Goal: Information Seeking & Learning: Compare options

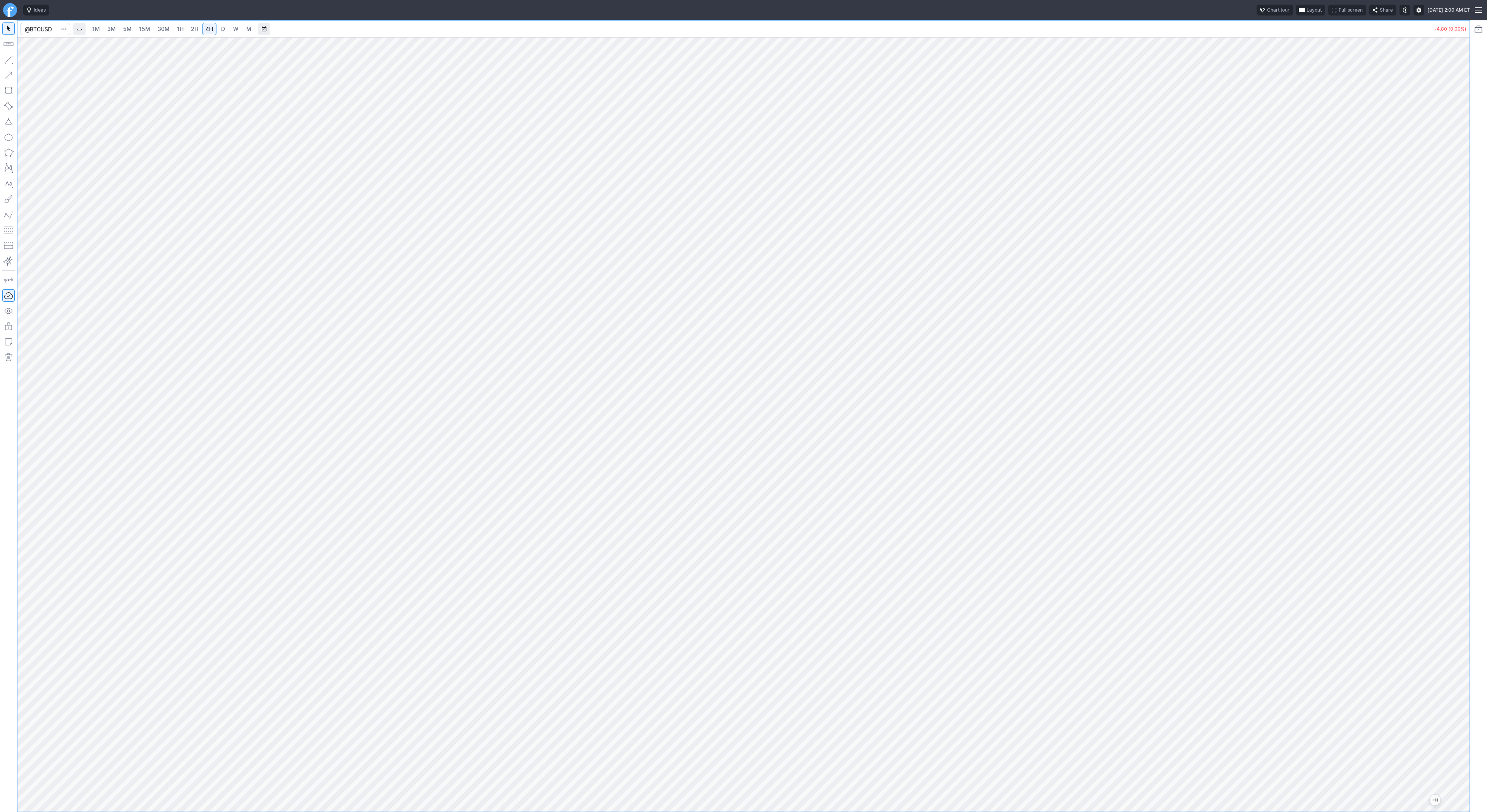
click at [234, 29] on span "W" at bounding box center [236, 28] width 5 height 6
click at [177, 30] on span "1H" at bounding box center [180, 28] width 6 height 6
click at [190, 23] on link "2H" at bounding box center [195, 29] width 14 height 12
drag, startPoint x: 1462, startPoint y: 321, endPoint x: 1455, endPoint y: 333, distance: 13.9
click at [1458, 340] on div at bounding box center [1462, 422] width 16 height 755
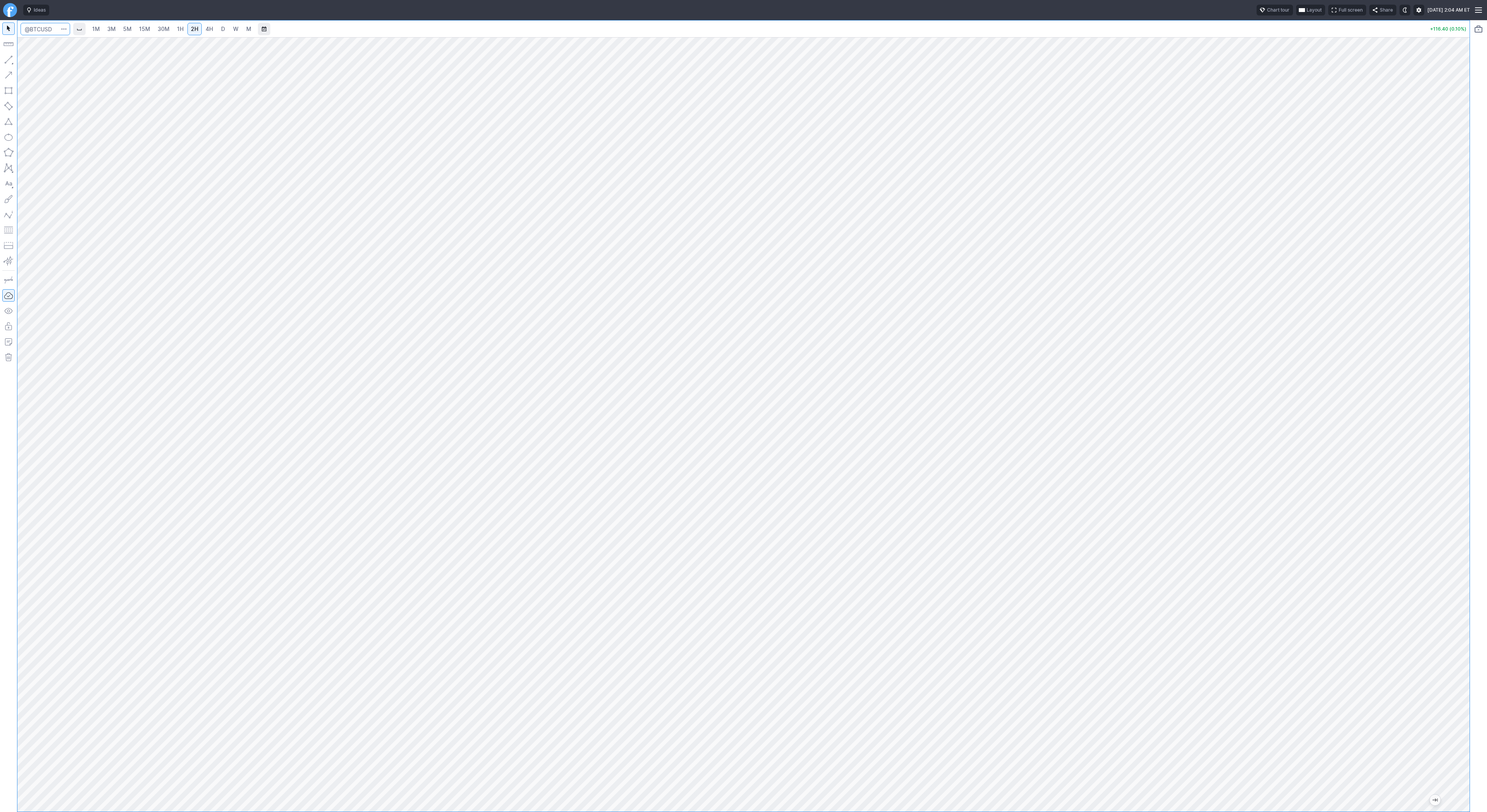
click at [46, 28] on input "Search" at bounding box center [46, 29] width 50 height 12
type input "tigr"
click at [43, 28] on input "Search" at bounding box center [46, 29] width 50 height 12
type input "baba"
click at [90, 46] on span "baba" at bounding box center [95, 46] width 11 height 6
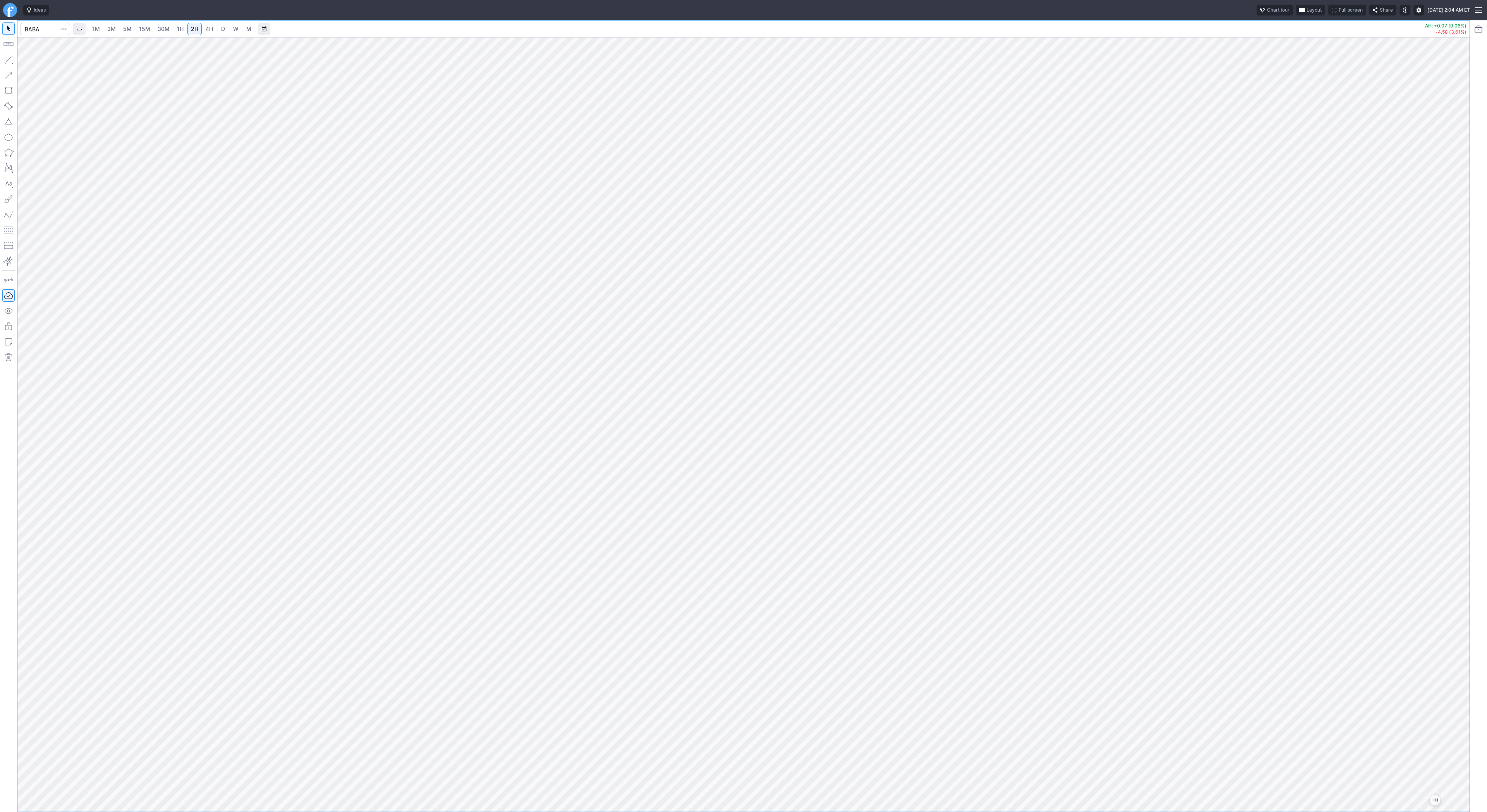
click at [219, 33] on link "D" at bounding box center [223, 29] width 12 height 12
click at [231, 30] on link "W" at bounding box center [236, 29] width 12 height 12
click at [123, 28] on span "5M" at bounding box center [127, 28] width 9 height 6
click at [167, 32] on span "30M" at bounding box center [163, 29] width 12 height 8
click at [178, 29] on span "1H" at bounding box center [180, 28] width 6 height 6
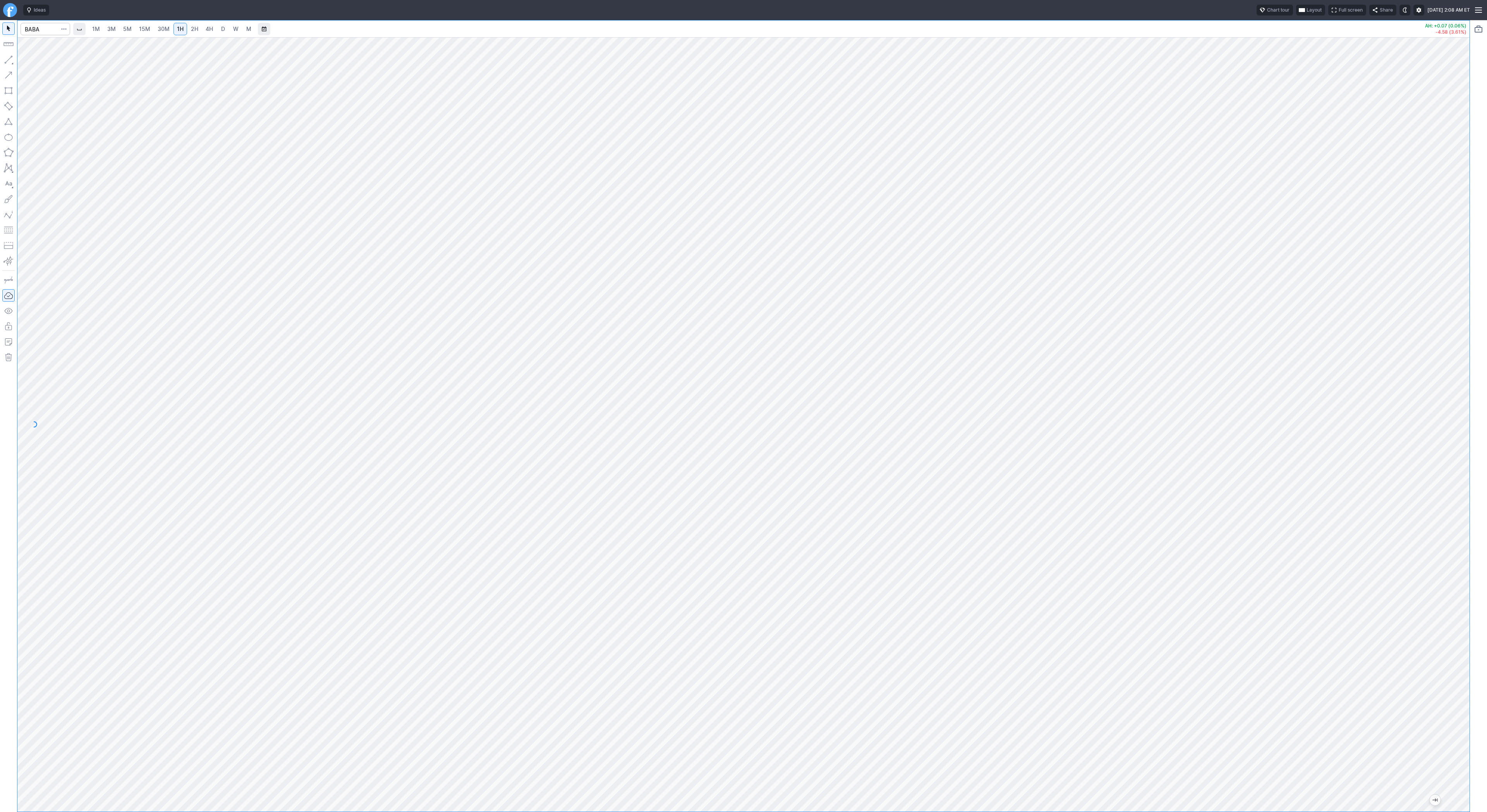
click at [206, 27] on span "4H" at bounding box center [209, 28] width 8 height 6
click at [33, 61] on span "Line" at bounding box center [45, 61] width 31 height 8
click at [37, 59] on span "Line" at bounding box center [45, 61] width 31 height 8
click at [35, 61] on span "Line" at bounding box center [45, 61] width 31 height 8
click at [46, 28] on input "Search" at bounding box center [46, 29] width 50 height 12
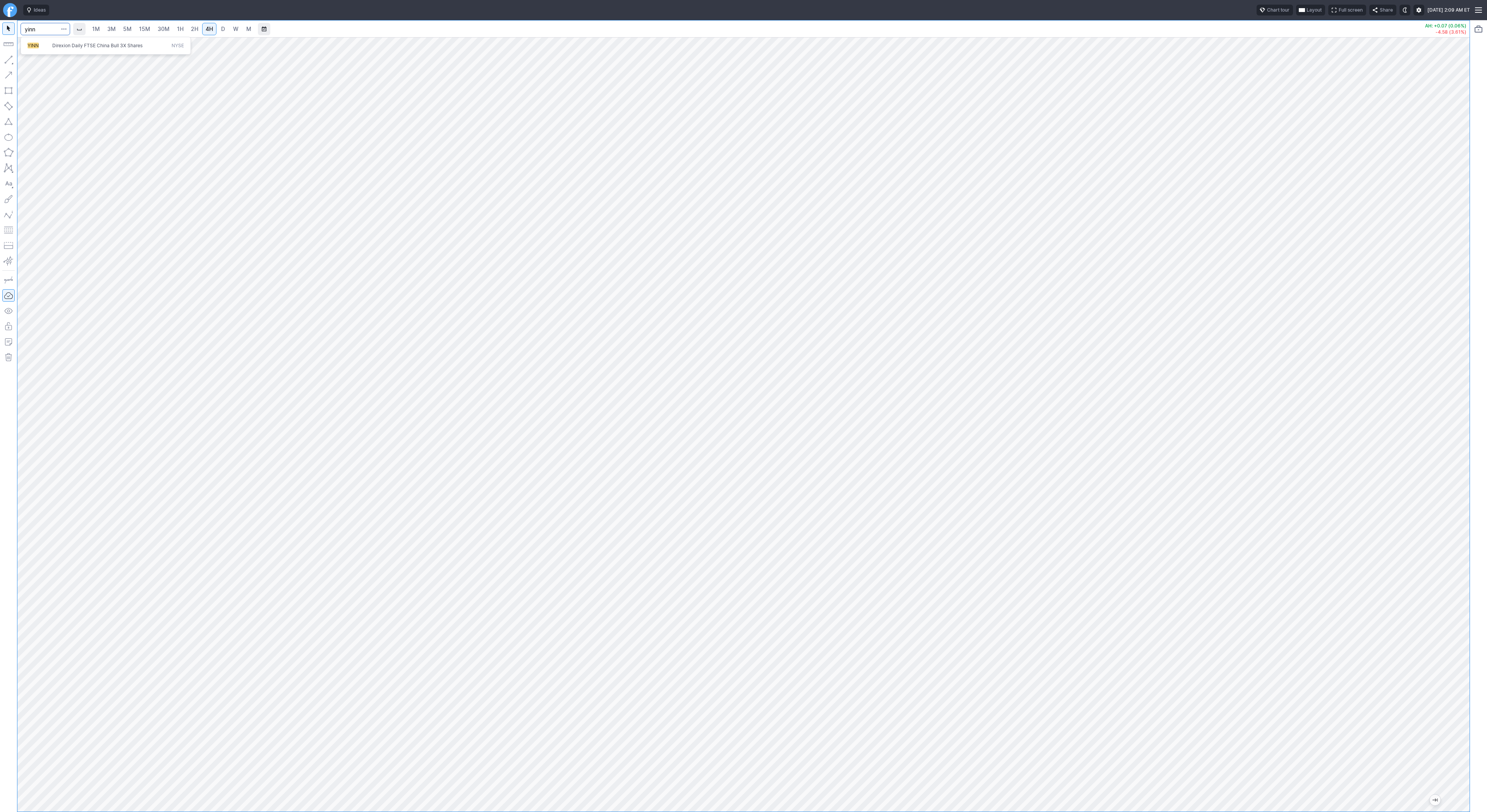
type input "yinn"
click at [75, 50] on button "YINN Direxion Daily FTSE China Bull 3X Shares NYSE" at bounding box center [106, 46] width 163 height 11
click at [224, 28] on span "D" at bounding box center [223, 29] width 5 height 8
click at [244, 31] on link "M" at bounding box center [248, 29] width 12 height 12
click at [193, 28] on span "2H" at bounding box center [195, 28] width 8 height 6
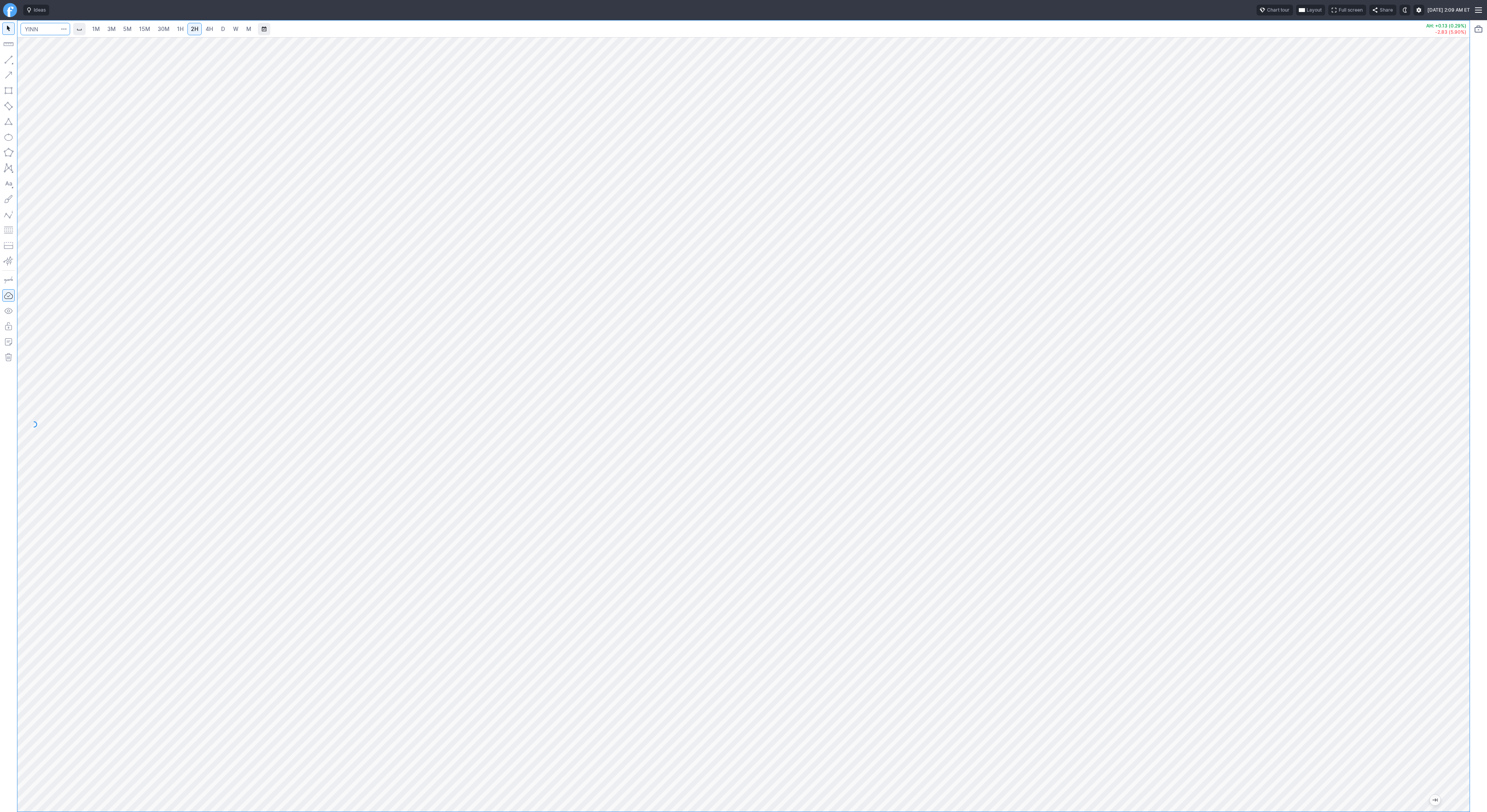
click at [33, 28] on input "Search" at bounding box center [46, 29] width 50 height 12
type input "kweb"
click at [225, 31] on link "D" at bounding box center [223, 29] width 12 height 12
click at [234, 32] on span "W" at bounding box center [236, 28] width 5 height 6
click at [30, 62] on span "Line" at bounding box center [45, 61] width 31 height 8
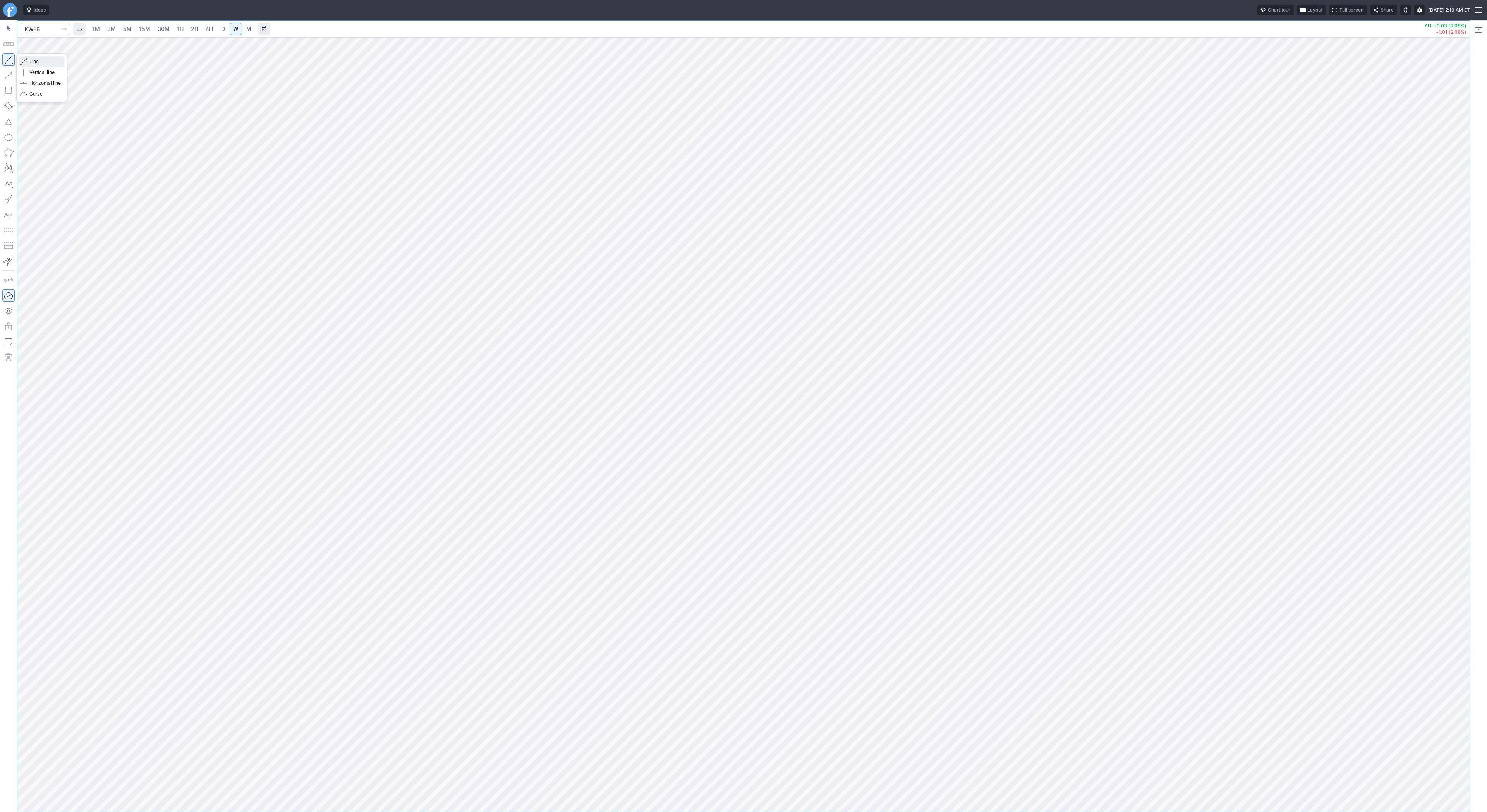
click at [28, 61] on button "Line" at bounding box center [42, 61] width 45 height 11
click at [35, 62] on span "Line" at bounding box center [45, 61] width 31 height 8
click at [36, 62] on span "Line" at bounding box center [45, 61] width 31 height 8
click at [35, 64] on span "Line" at bounding box center [45, 61] width 31 height 8
click at [29, 61] on span "Line" at bounding box center [45, 61] width 31 height 8
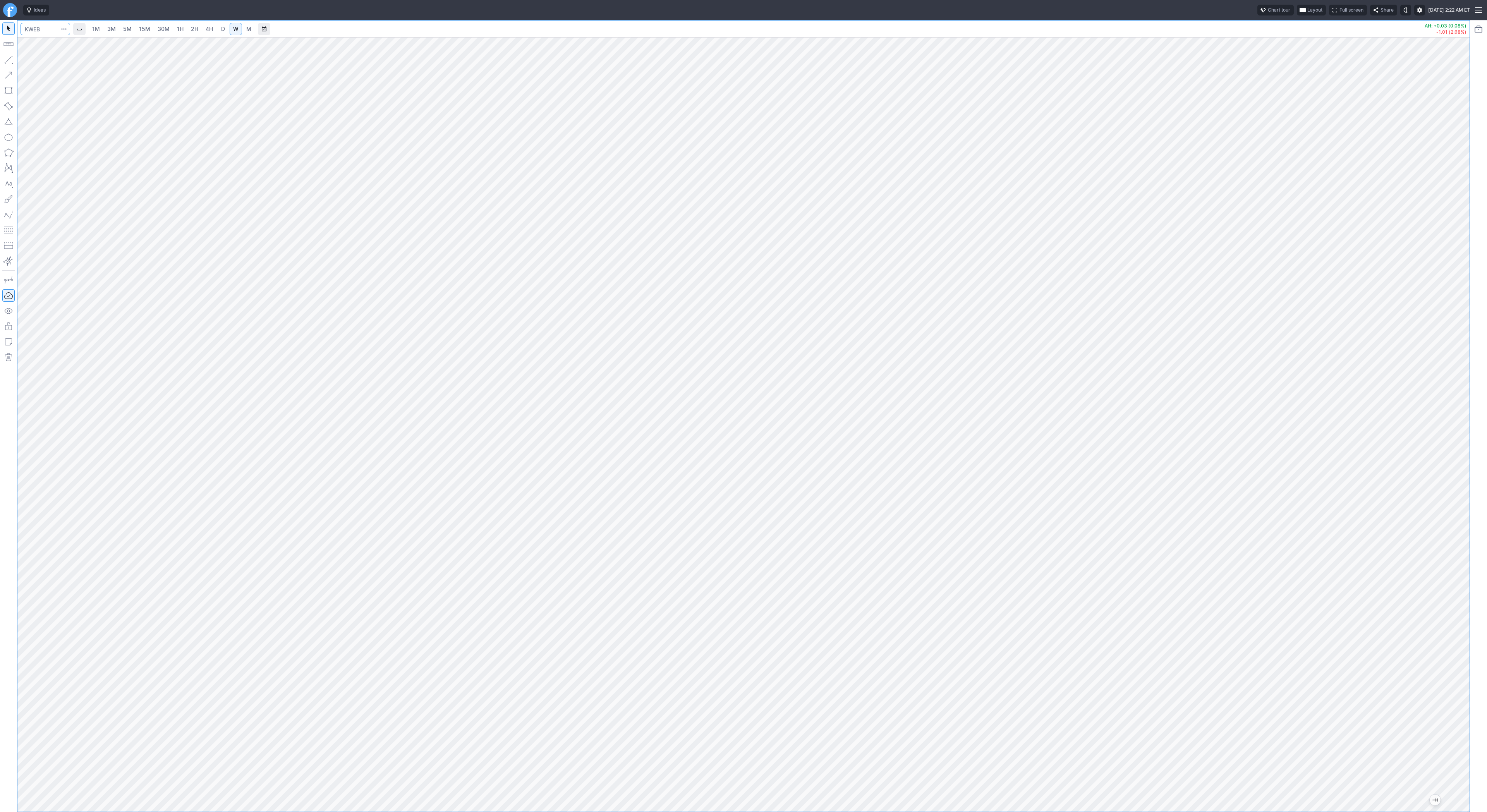
click at [39, 29] on input "Search" at bounding box center [46, 29] width 50 height 12
type input "iwm"
drag, startPoint x: 1462, startPoint y: 191, endPoint x: 1458, endPoint y: 241, distance: 50.2
click at [1458, 241] on div at bounding box center [1462, 422] width 16 height 755
click at [32, 59] on span "Line" at bounding box center [45, 61] width 31 height 8
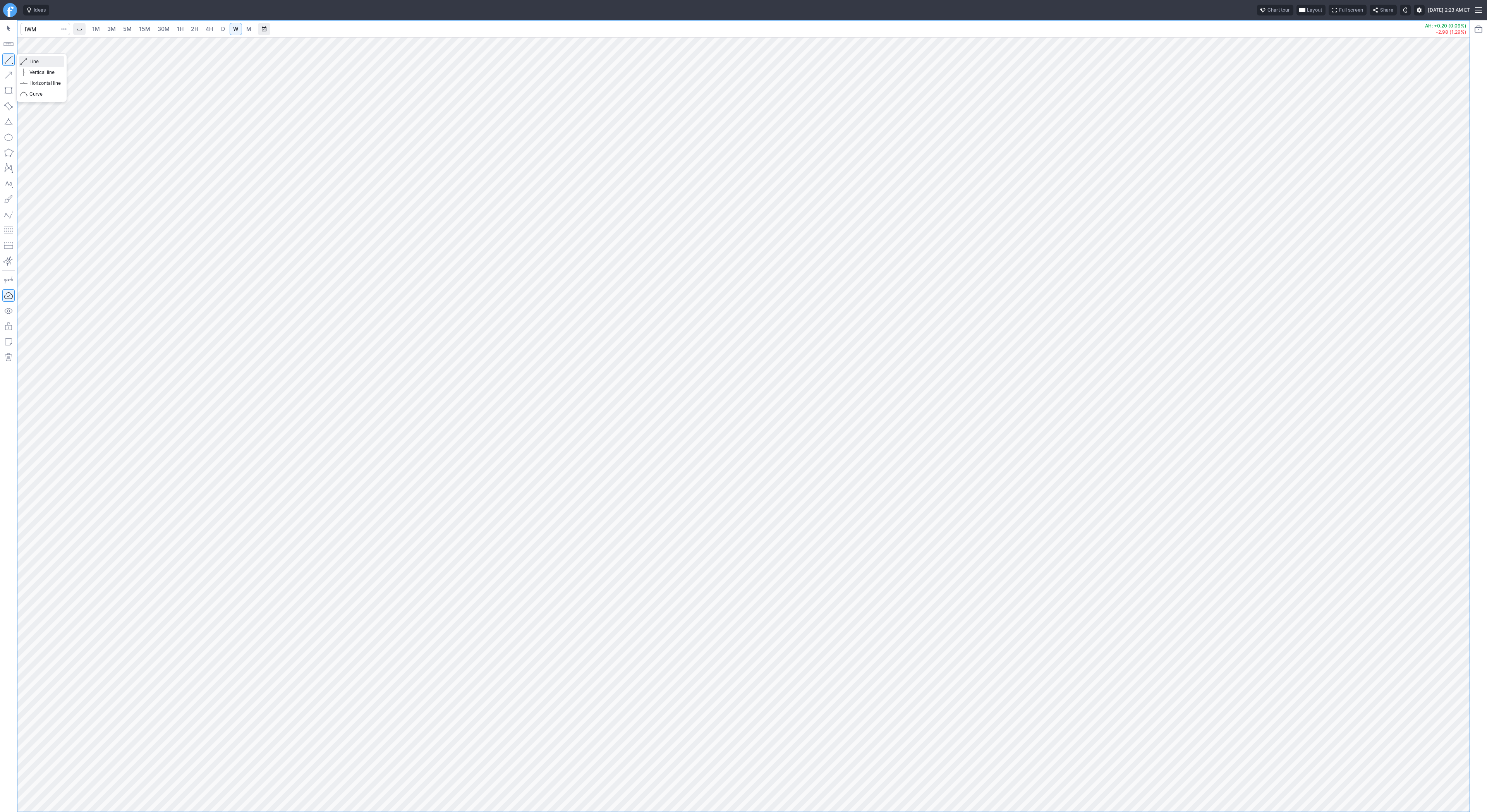
click at [34, 62] on span "Line" at bounding box center [45, 61] width 31 height 8
click at [9, 61] on button "button" at bounding box center [8, 59] width 12 height 12
click at [12, 59] on button "button" at bounding box center [8, 59] width 12 height 12
click at [37, 62] on span "Line" at bounding box center [45, 61] width 31 height 8
click at [223, 29] on span "D" at bounding box center [223, 28] width 4 height 6
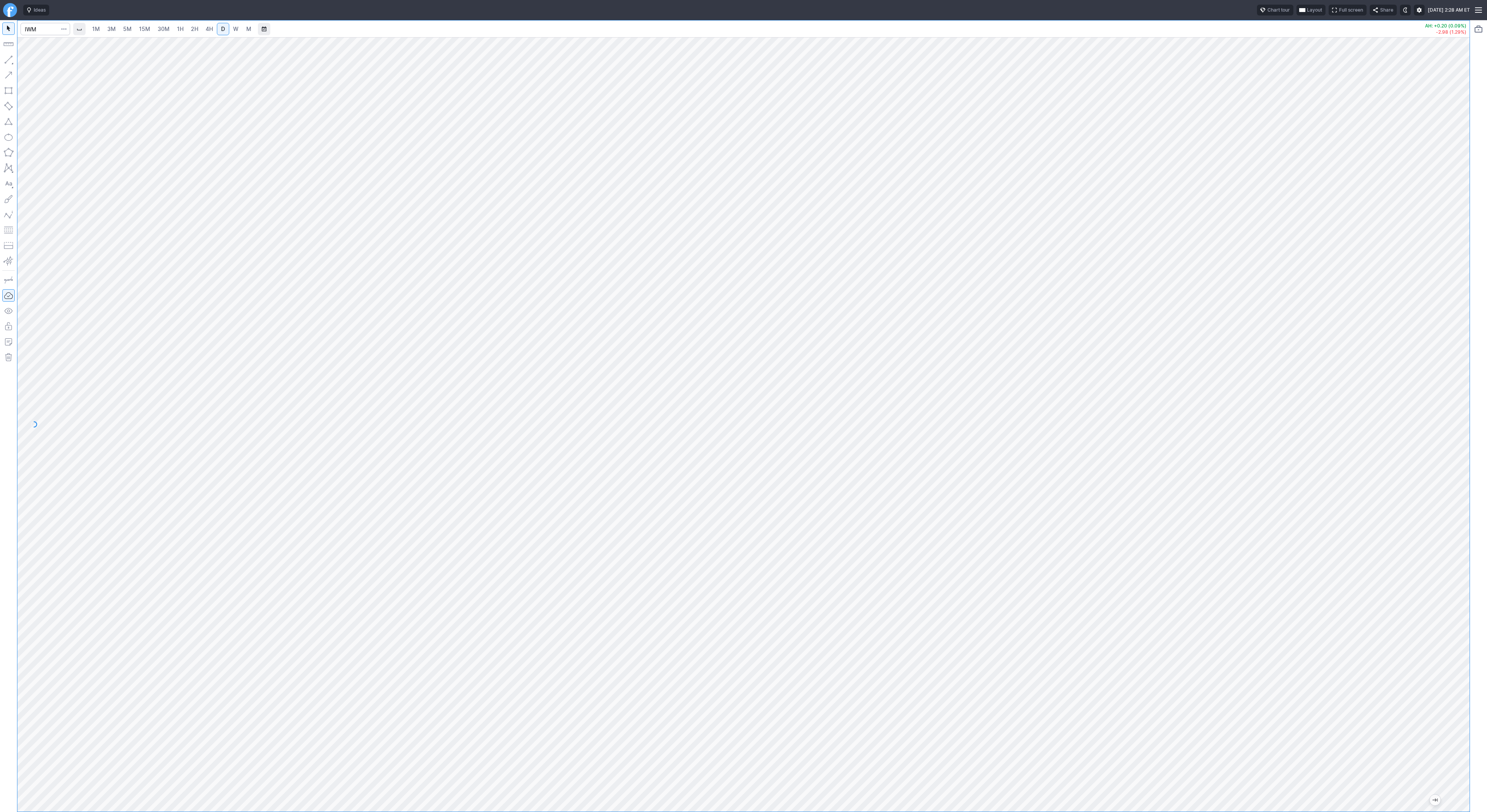
drag, startPoint x: 1462, startPoint y: 237, endPoint x: 1457, endPoint y: 231, distance: 7.8
click at [1462, 237] on div at bounding box center [1462, 422] width 16 height 755
click at [236, 29] on span "W" at bounding box center [236, 28] width 5 height 6
click at [1449, 230] on div at bounding box center [744, 424] width 1452 height 774
click at [10, 61] on button "button" at bounding box center [8, 59] width 12 height 12
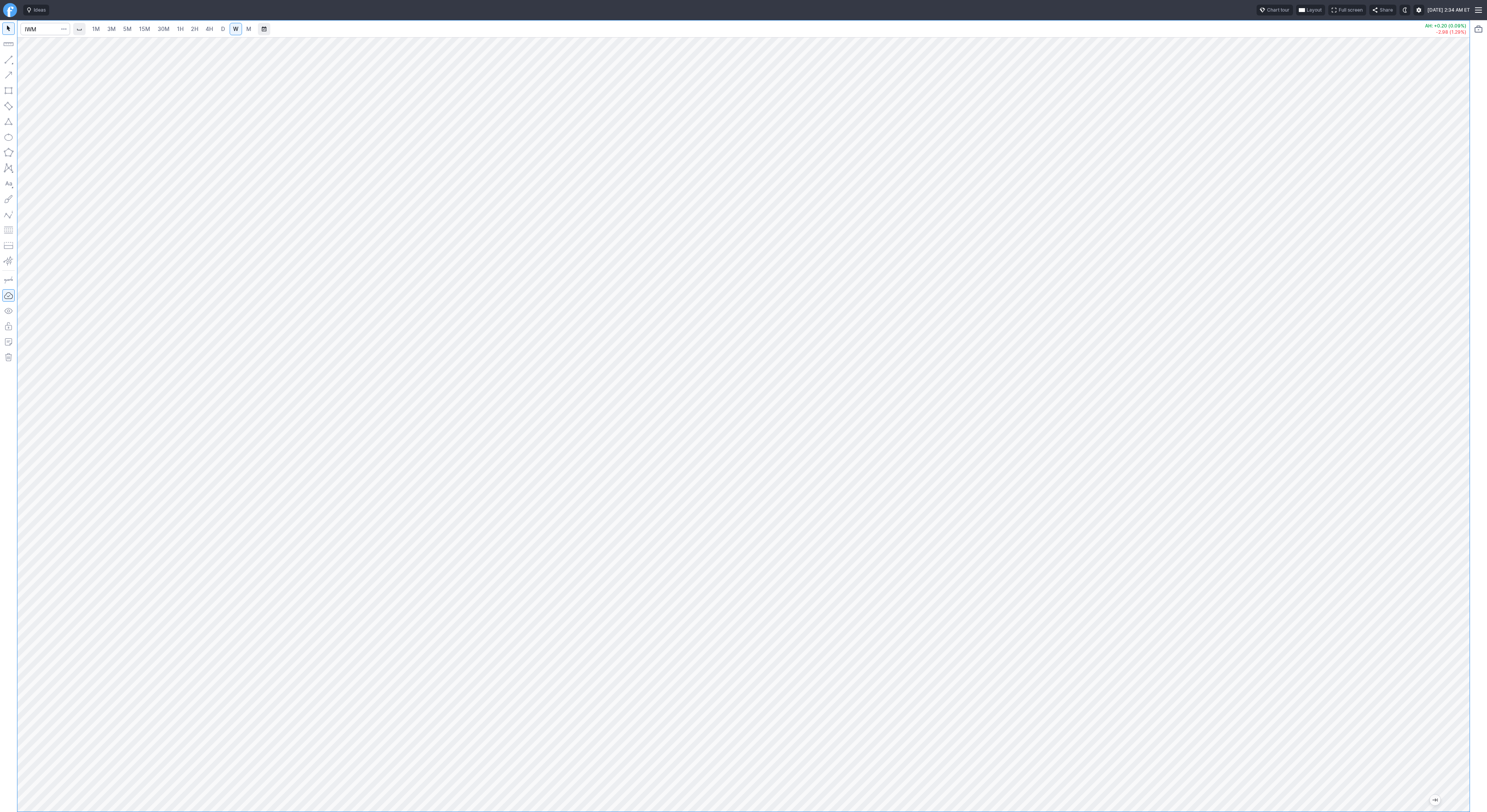
click at [222, 29] on span "D" at bounding box center [223, 28] width 4 height 6
click at [1446, 285] on div at bounding box center [744, 424] width 1452 height 774
click at [37, 61] on span "Line" at bounding box center [45, 61] width 31 height 8
click at [38, 60] on span "Line" at bounding box center [45, 61] width 31 height 8
click at [236, 33] on link "W" at bounding box center [236, 29] width 12 height 12
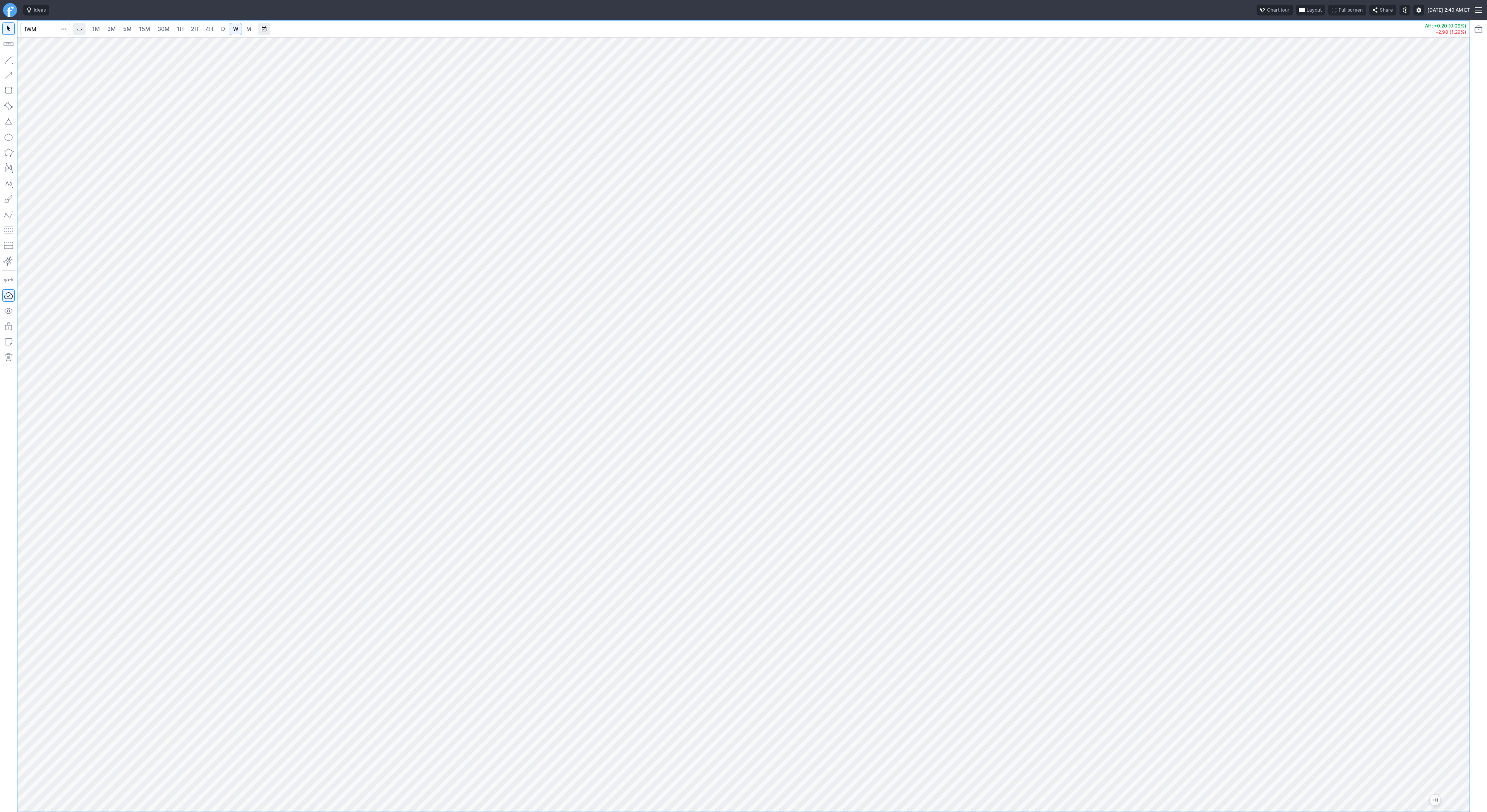
drag, startPoint x: 1463, startPoint y: 327, endPoint x: 1455, endPoint y: 318, distance: 12.0
click at [1461, 325] on div at bounding box center [1462, 422] width 16 height 755
click at [30, 26] on input "Search" at bounding box center [46, 29] width 50 height 12
type input "hut"
click at [36, 43] on span "HUT" at bounding box center [40, 46] width 25 height 6
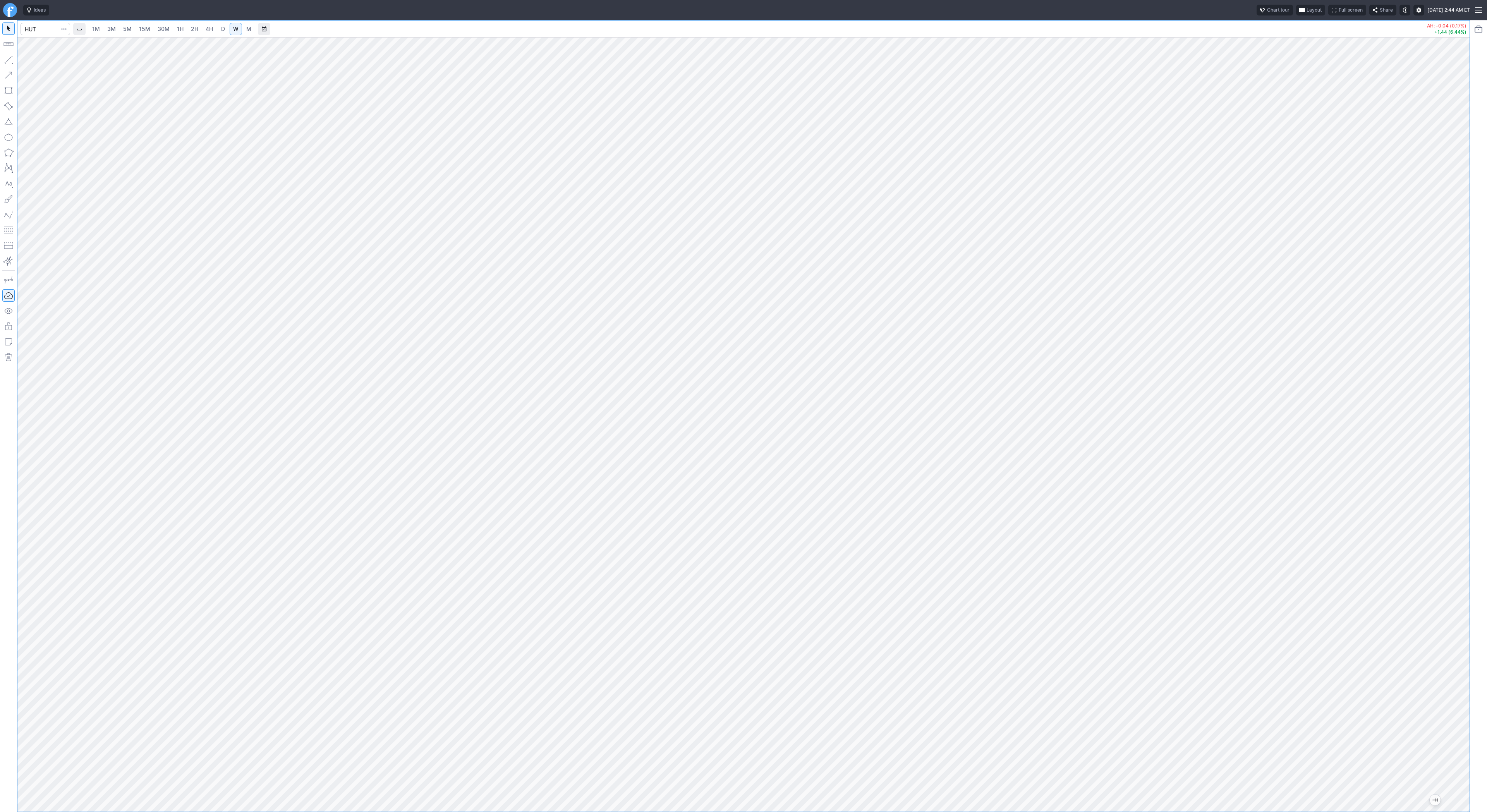
click at [223, 26] on span "D" at bounding box center [223, 28] width 4 height 6
drag, startPoint x: 1460, startPoint y: 211, endPoint x: 1455, endPoint y: 433, distance: 222.1
click at [1459, 441] on div at bounding box center [1462, 422] width 16 height 755
click at [234, 32] on span "W" at bounding box center [236, 28] width 5 height 6
drag, startPoint x: 28, startPoint y: 61, endPoint x: 43, endPoint y: 71, distance: 18.0
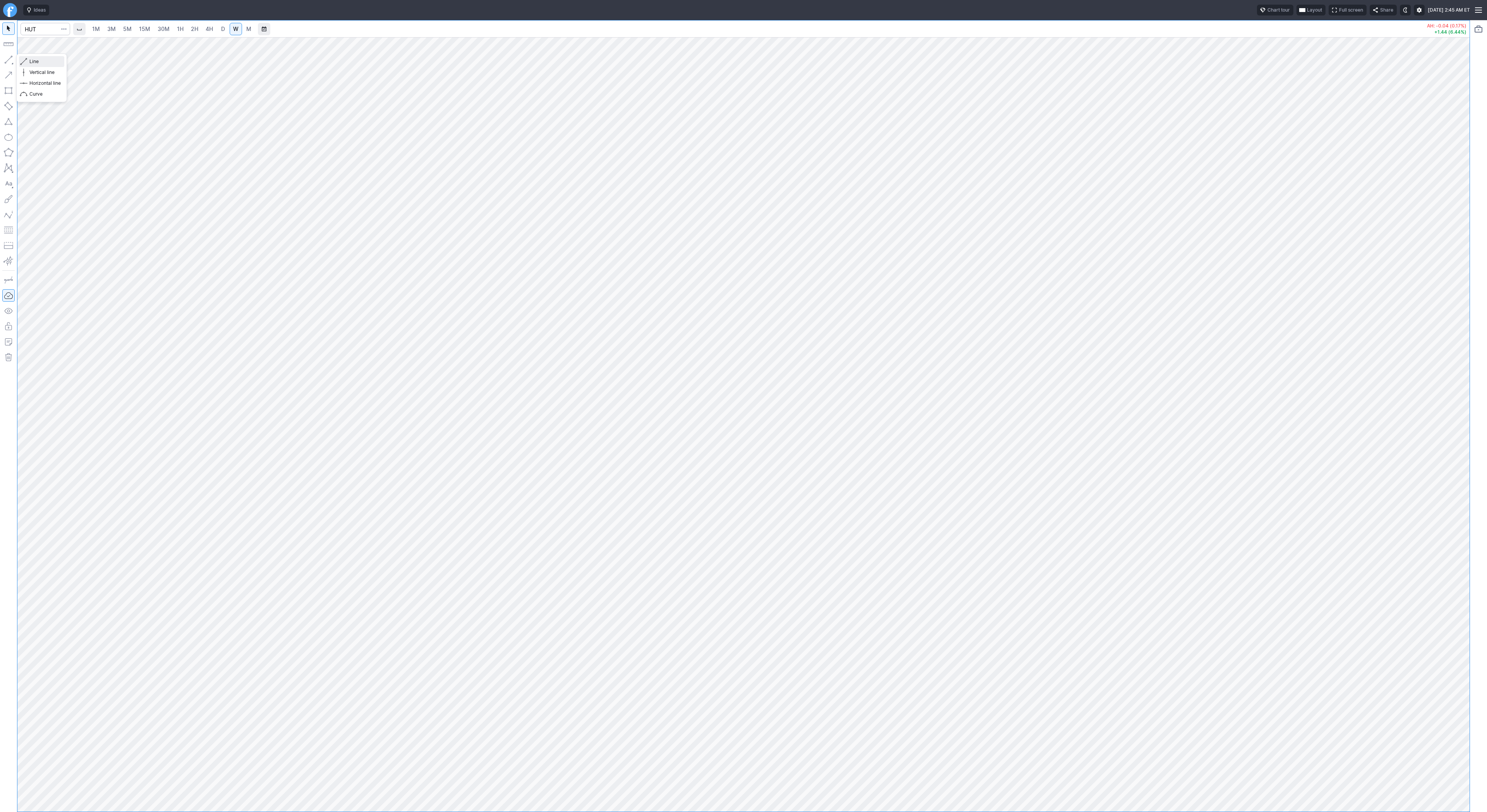
click at [28, 61] on button "Line" at bounding box center [42, 61] width 45 height 11
click at [28, 61] on button "Line" at bounding box center [42, 61] width 45 height 11
click at [214, 31] on link "4H" at bounding box center [209, 29] width 14 height 12
click at [234, 31] on span "W" at bounding box center [236, 28] width 5 height 6
click at [221, 29] on span "D" at bounding box center [223, 29] width 5 height 8
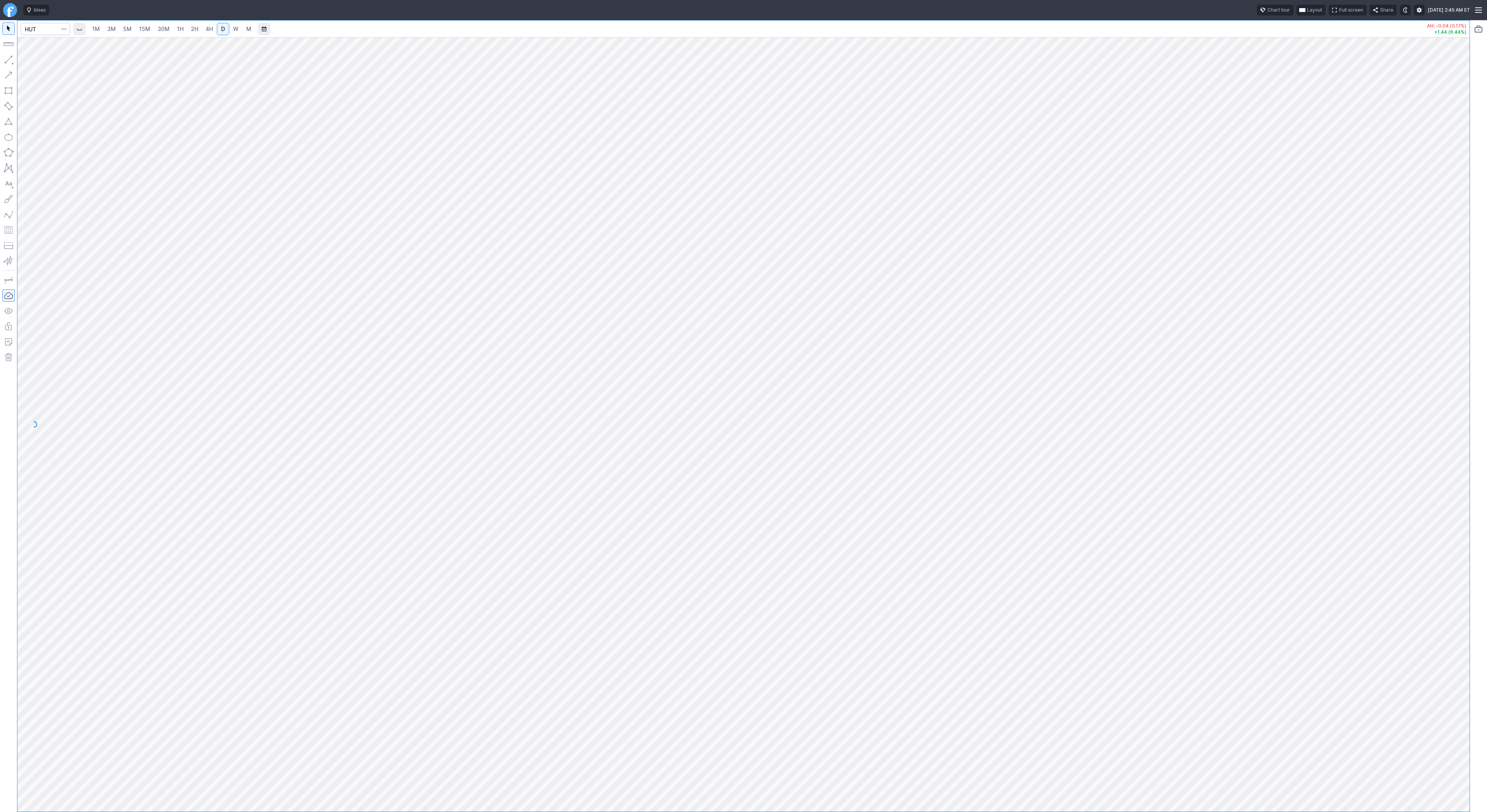
click at [1448, 481] on div at bounding box center [744, 424] width 1452 height 774
click at [1441, 518] on div at bounding box center [744, 424] width 1452 height 774
click at [31, 61] on span "Line" at bounding box center [45, 61] width 31 height 8
click at [36, 63] on span "Line" at bounding box center [45, 61] width 31 height 8
click at [192, 32] on span "2H" at bounding box center [195, 28] width 8 height 6
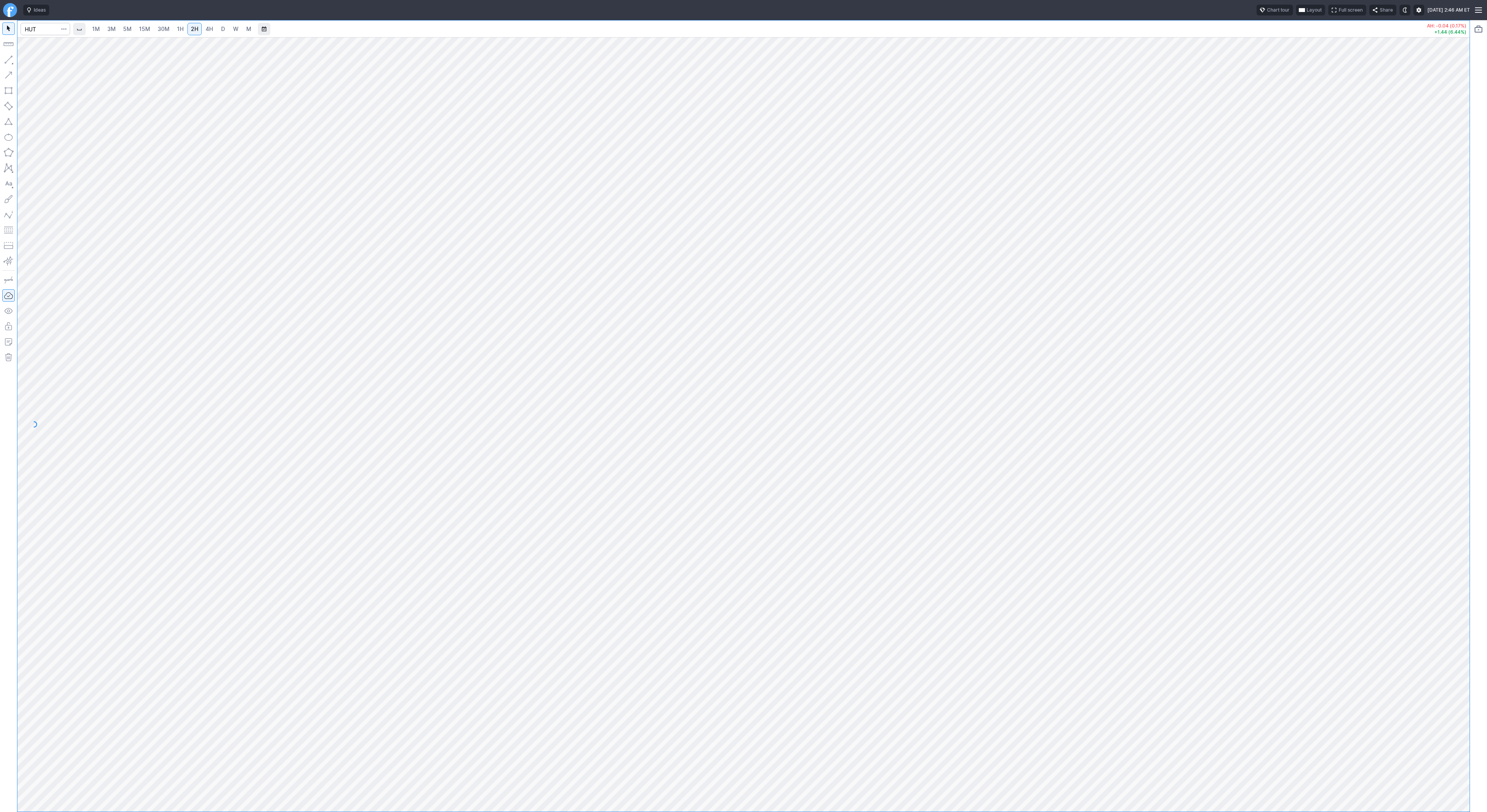
click at [180, 31] on span "1H" at bounding box center [180, 28] width 6 height 6
click at [1423, 474] on div at bounding box center [744, 424] width 1452 height 774
click at [1445, 585] on div at bounding box center [744, 424] width 1452 height 774
click at [221, 28] on span "D" at bounding box center [223, 28] width 4 height 6
click at [1432, 475] on div at bounding box center [744, 424] width 1452 height 774
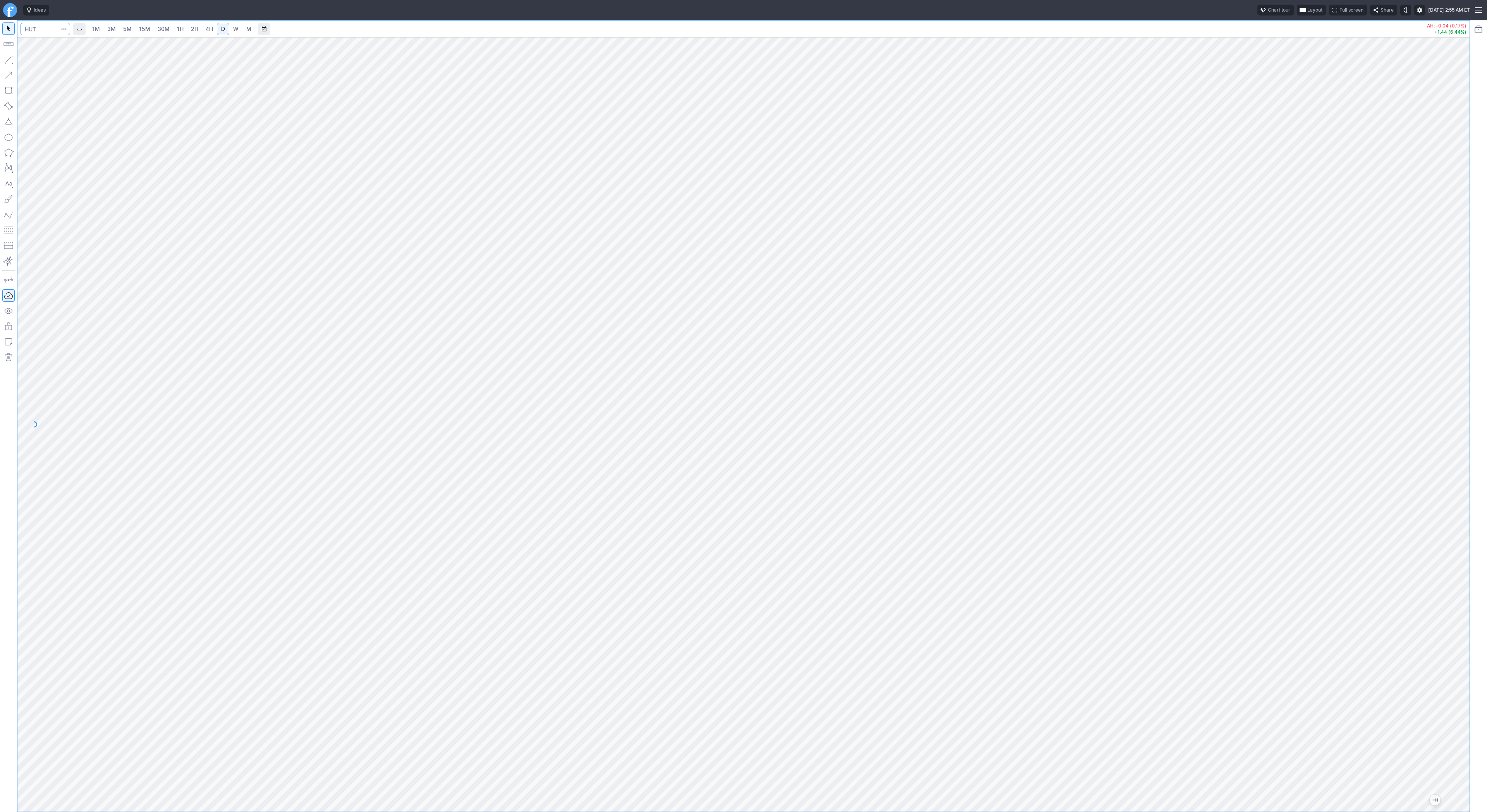
click at [35, 23] on input "Search" at bounding box center [46, 29] width 50 height 12
type input "wulf"
click at [236, 24] on link "W" at bounding box center [236, 29] width 12 height 12
click at [223, 31] on span "D" at bounding box center [223, 28] width 4 height 6
click at [6, 59] on button "button" at bounding box center [8, 59] width 12 height 12
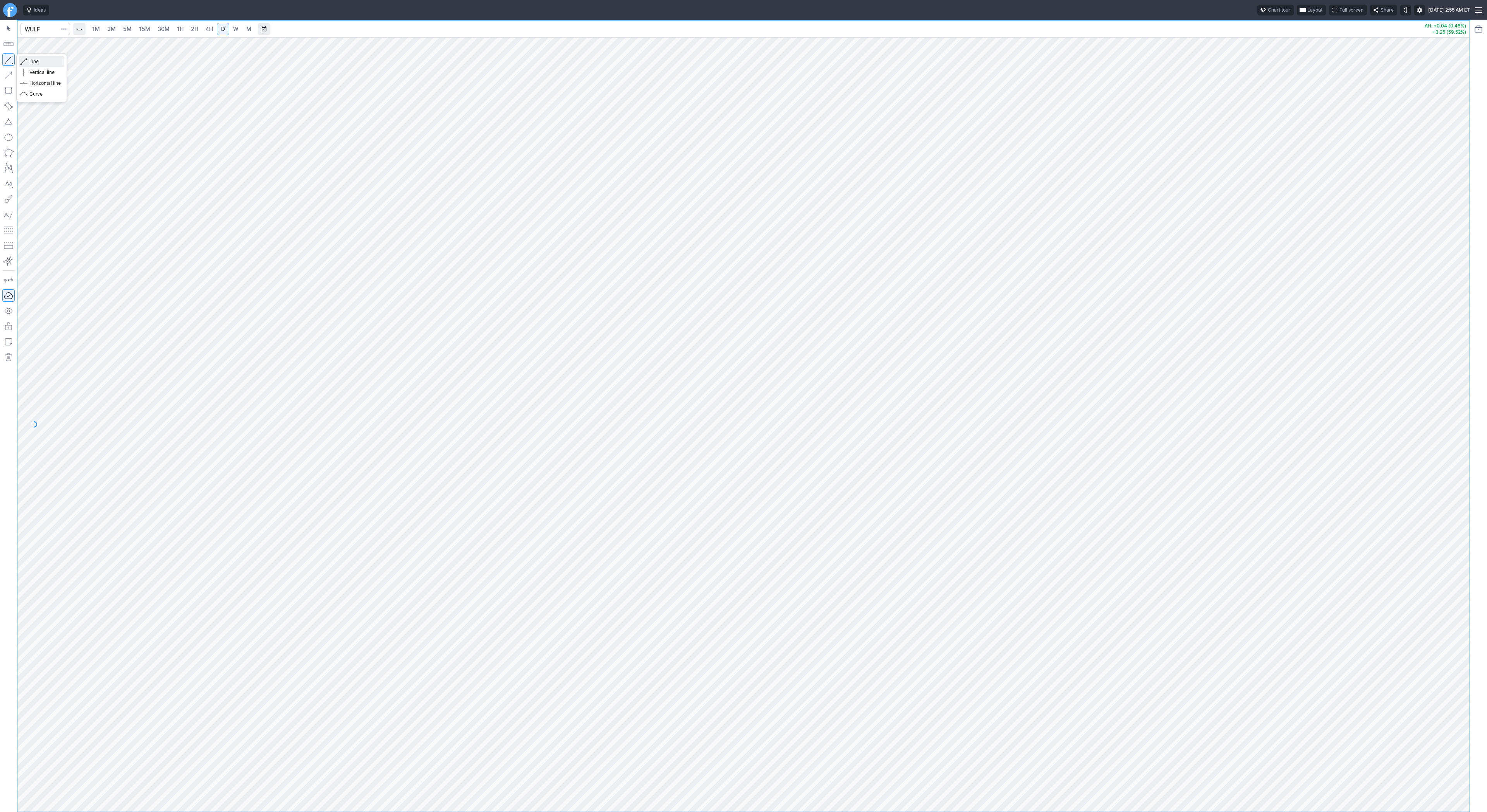
click at [33, 59] on span "Line" at bounding box center [45, 61] width 31 height 8
click at [121, 28] on link "5M" at bounding box center [127, 29] width 16 height 12
click at [175, 35] on link "1H" at bounding box center [180, 29] width 13 height 12
click at [110, 30] on span "3M" at bounding box center [111, 28] width 9 height 6
click at [195, 29] on span "2H" at bounding box center [195, 28] width 8 height 6
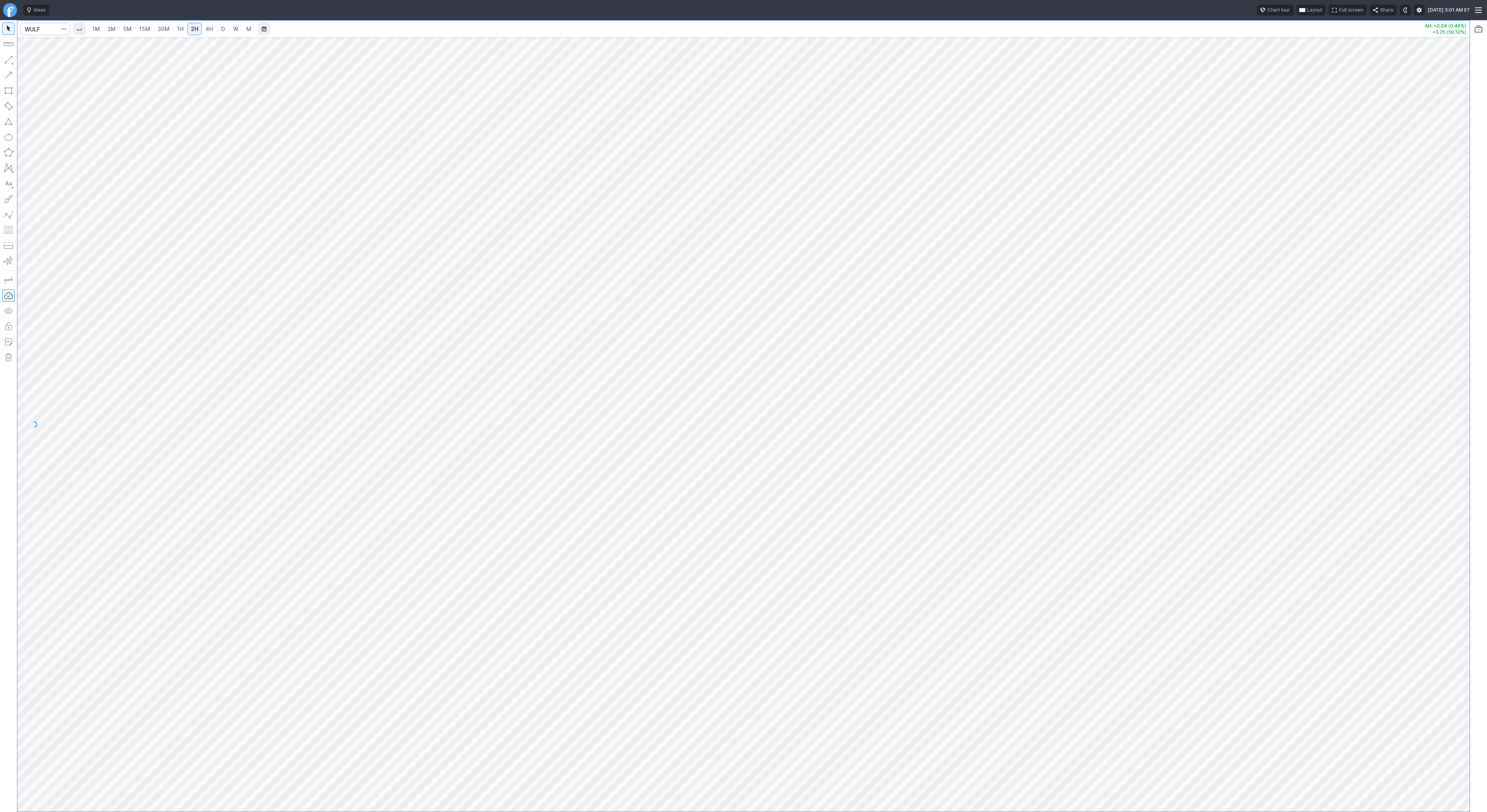
click at [209, 27] on span "4H" at bounding box center [209, 28] width 8 height 6
drag, startPoint x: 1467, startPoint y: 280, endPoint x: 1465, endPoint y: 297, distance: 17.1
click at [1466, 297] on div at bounding box center [1462, 422] width 16 height 755
click at [36, 60] on span "Line" at bounding box center [45, 61] width 31 height 8
drag, startPoint x: 1458, startPoint y: 223, endPoint x: 1454, endPoint y: 352, distance: 129.1
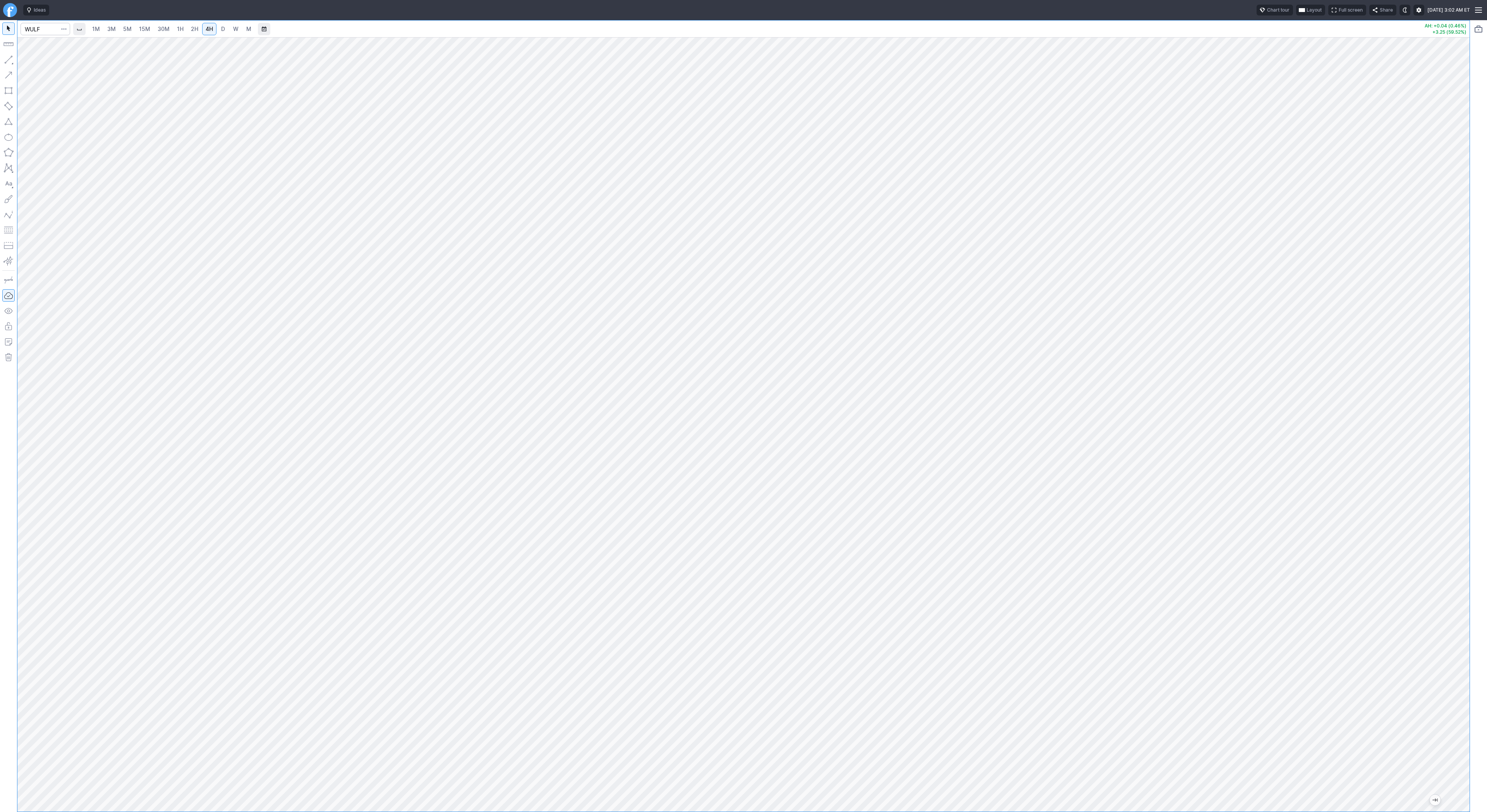
click at [1455, 353] on div at bounding box center [1462, 422] width 16 height 755
click at [32, 61] on span "Line" at bounding box center [45, 61] width 31 height 8
click at [139, 32] on span "15M" at bounding box center [144, 29] width 11 height 8
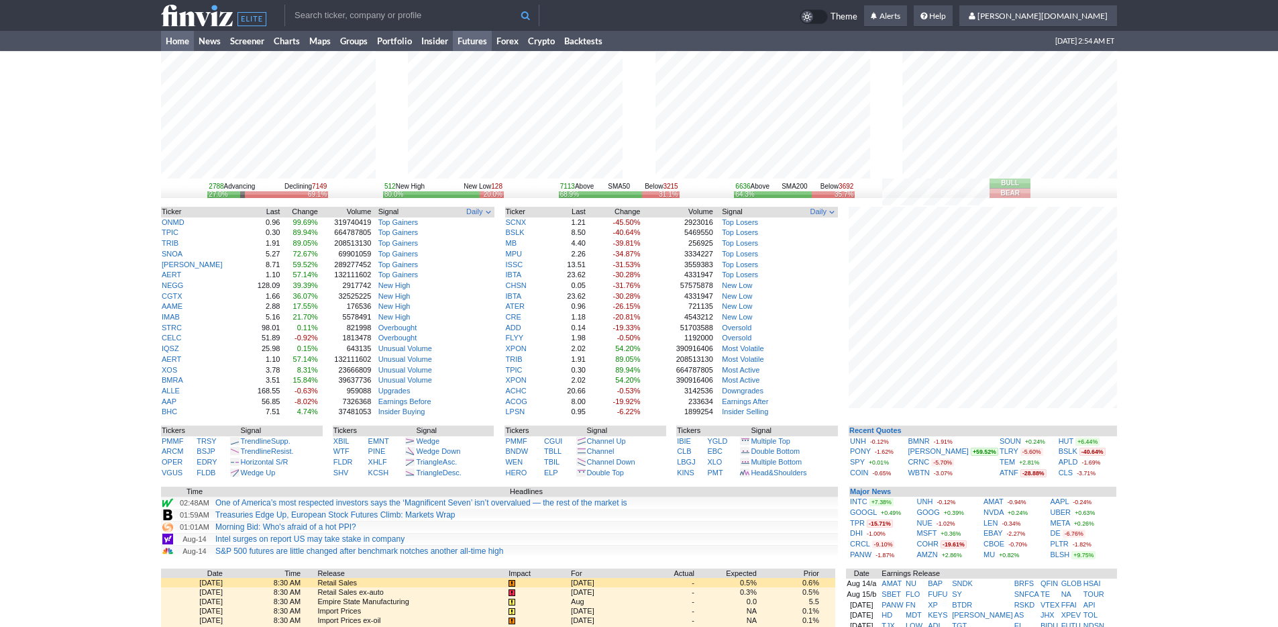
click at [482, 45] on link "Futures" at bounding box center [472, 41] width 39 height 20
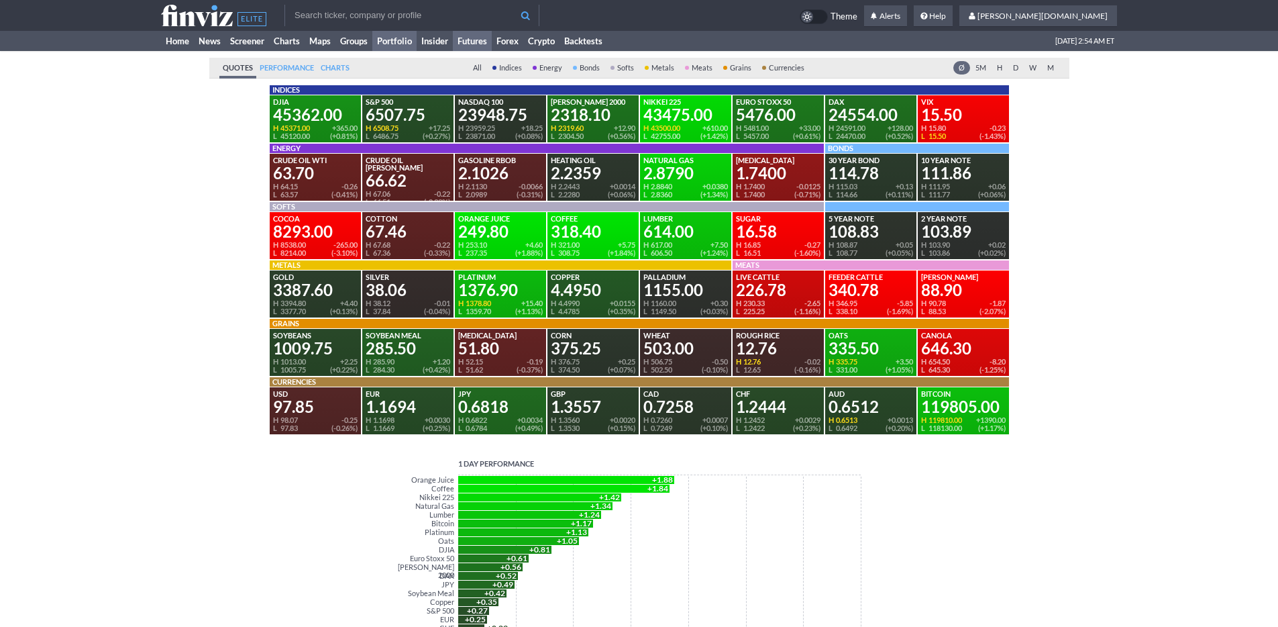
click at [382, 41] on link "Portfolio" at bounding box center [394, 41] width 44 height 20
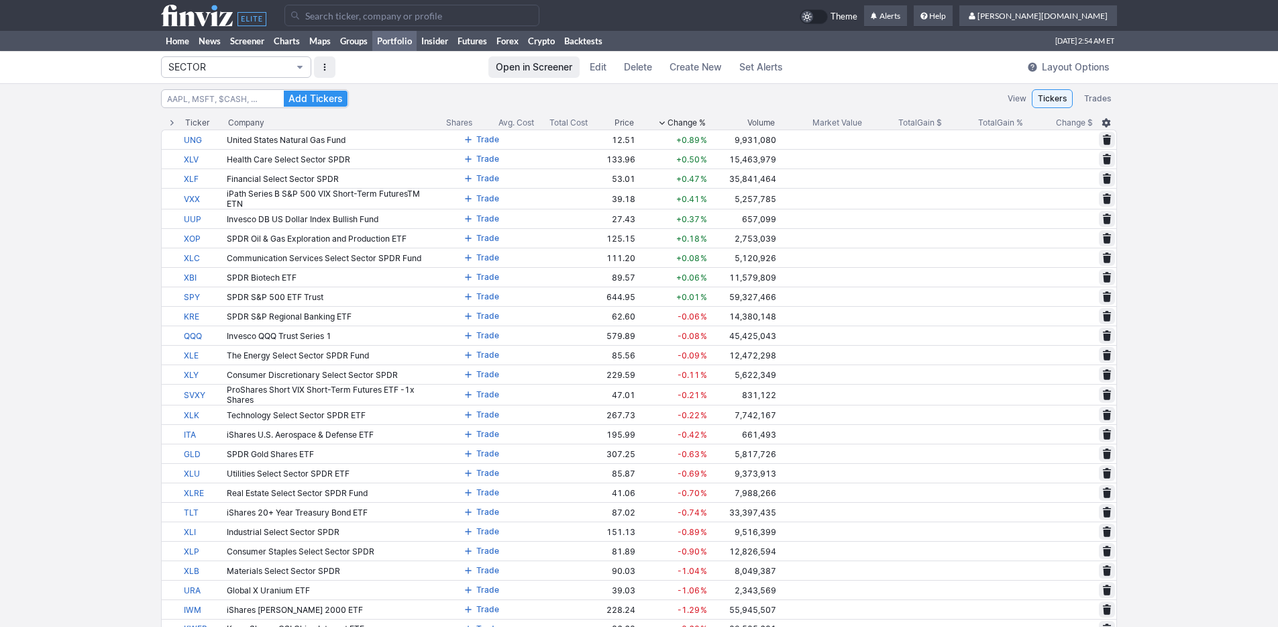
click at [271, 70] on span "SECTOR" at bounding box center [229, 66] width 122 height 13
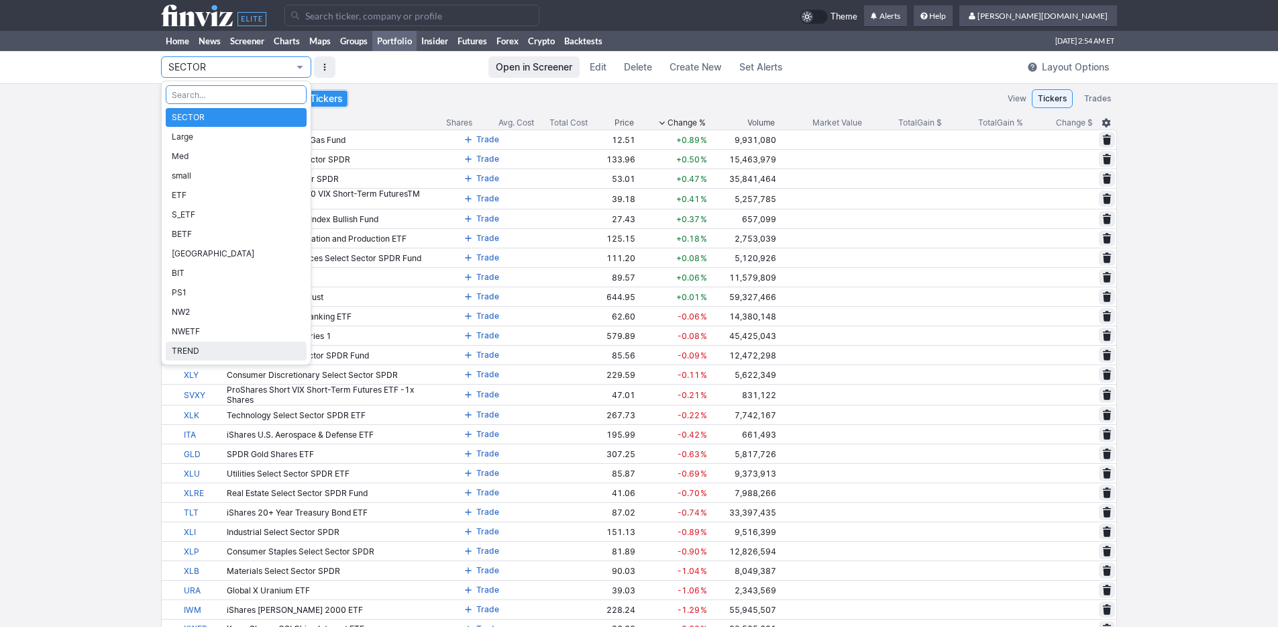
click at [262, 350] on span "TREND" at bounding box center [236, 350] width 129 height 13
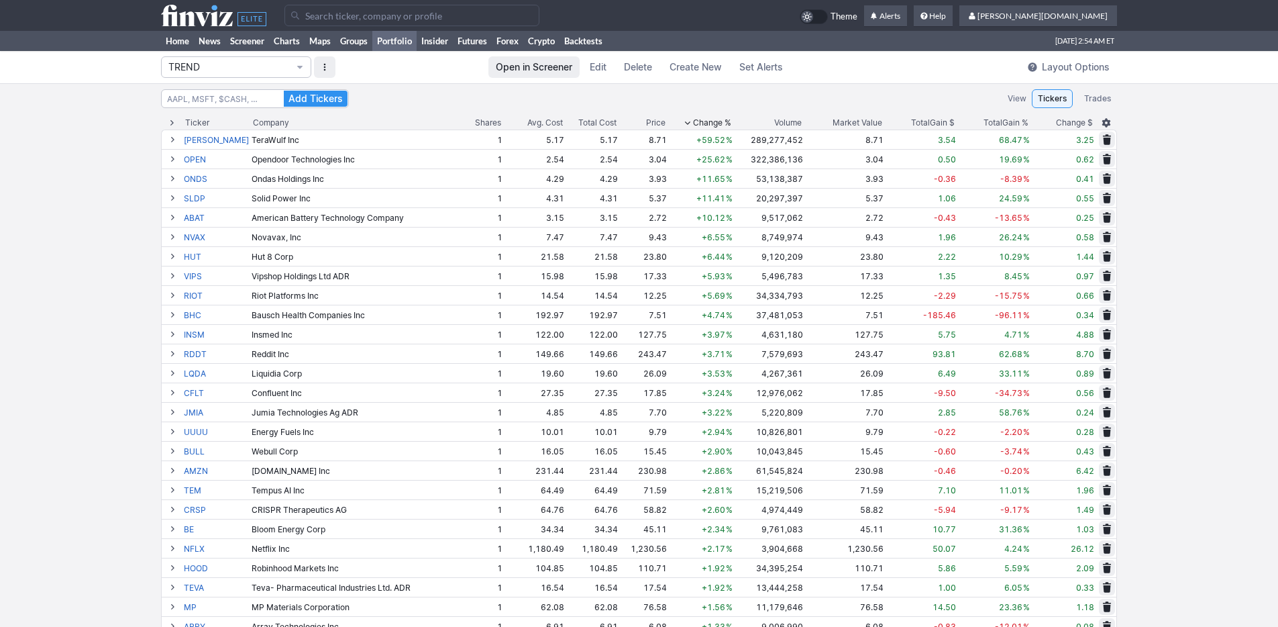
click at [693, 119] on span "Change %" at bounding box center [712, 122] width 38 height 13
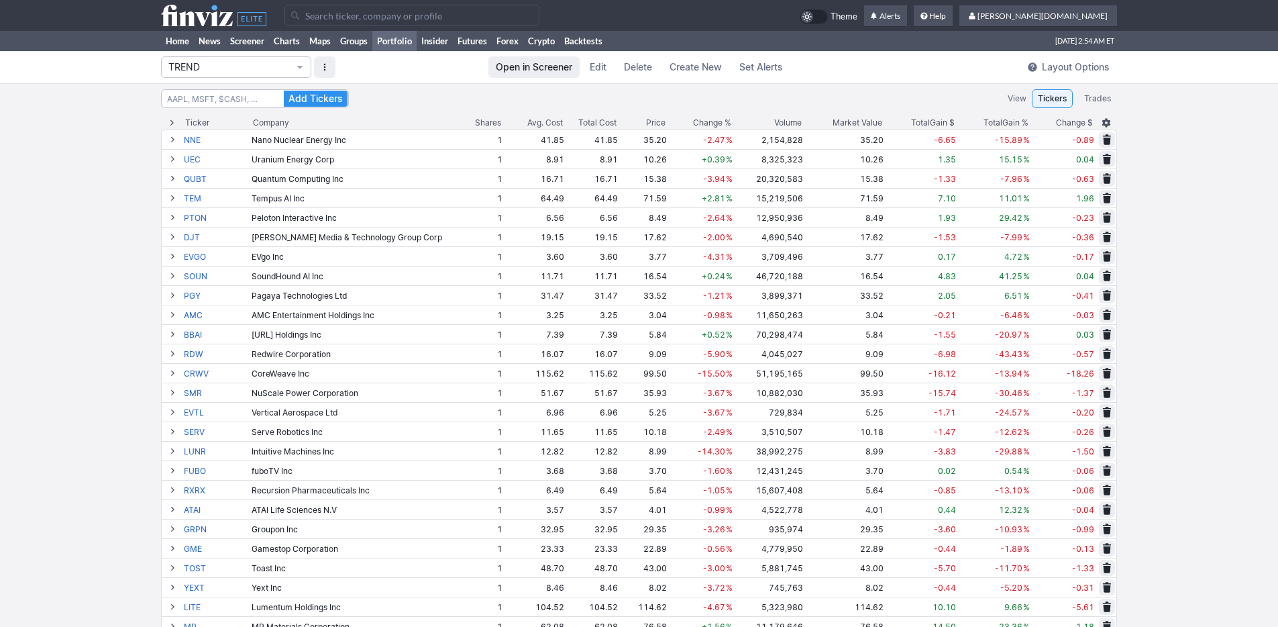
click at [693, 118] on span "Change %" at bounding box center [712, 122] width 38 height 13
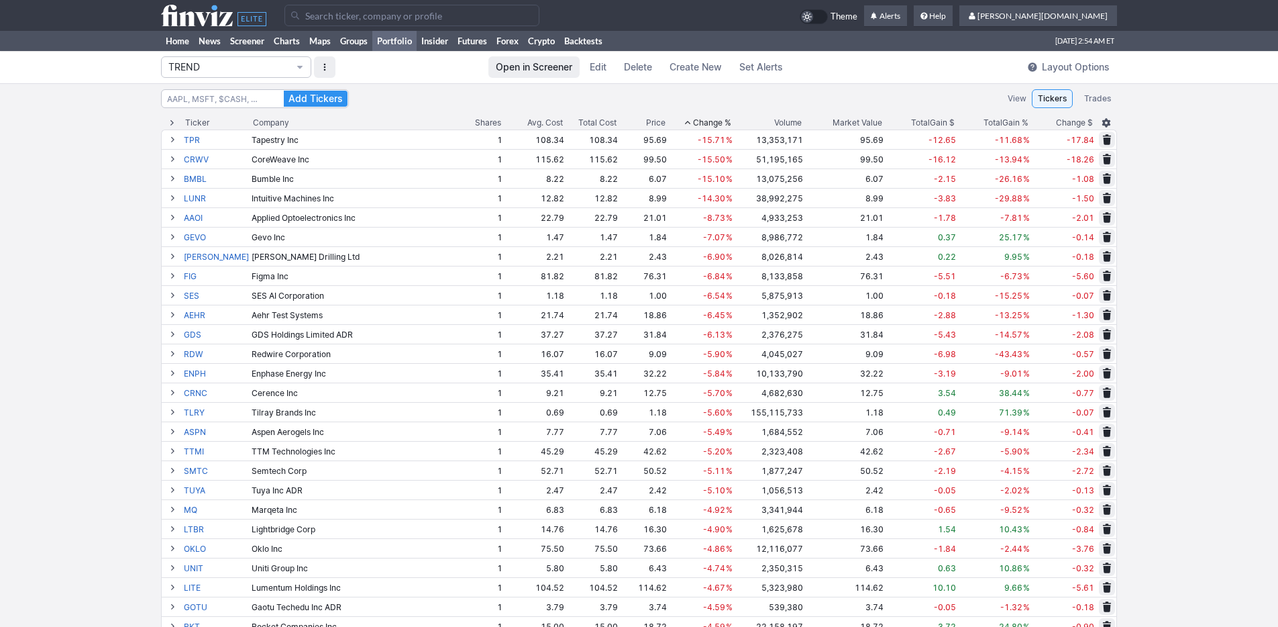
click at [693, 118] on span "Change %" at bounding box center [712, 122] width 38 height 13
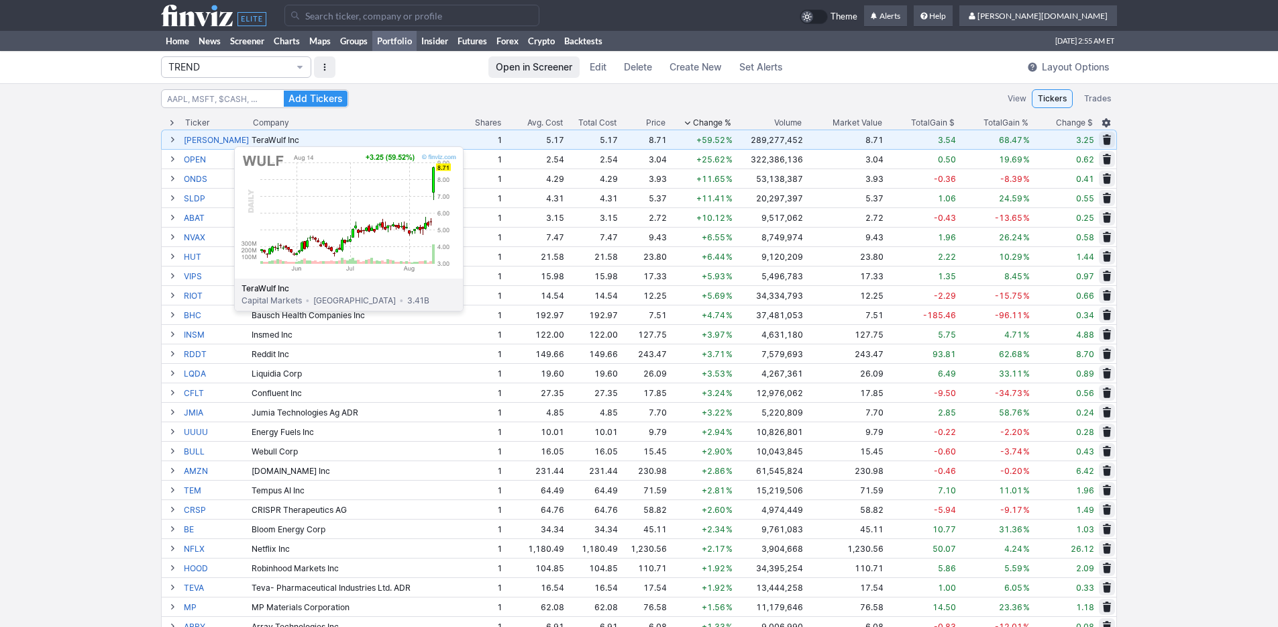
click at [201, 140] on link "WULF" at bounding box center [216, 139] width 65 height 19
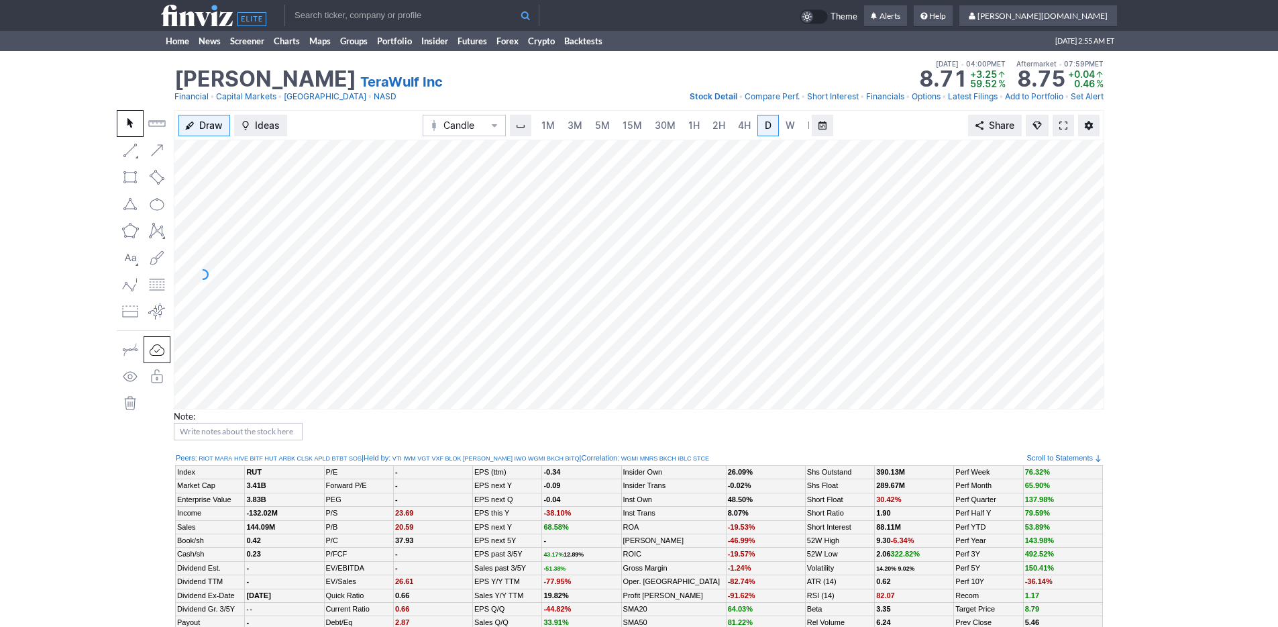
scroll to position [0, 13]
click at [564, 129] on span "3M" at bounding box center [561, 124] width 15 height 11
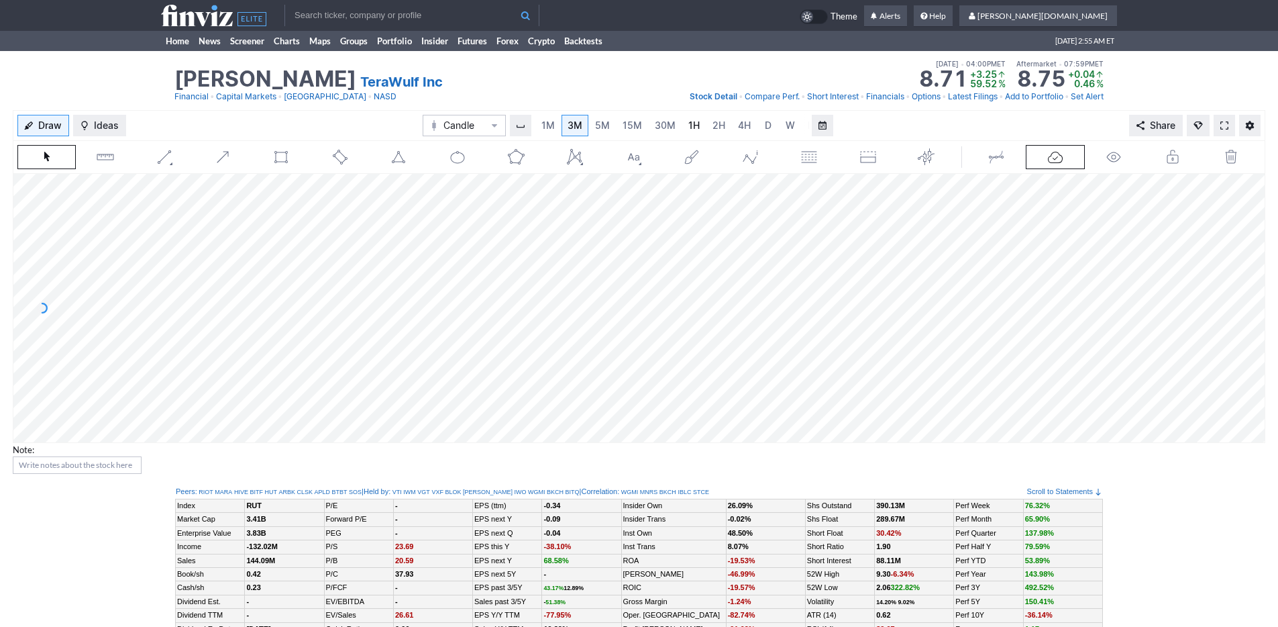
click at [682, 123] on link "1H" at bounding box center [693, 125] width 23 height 21
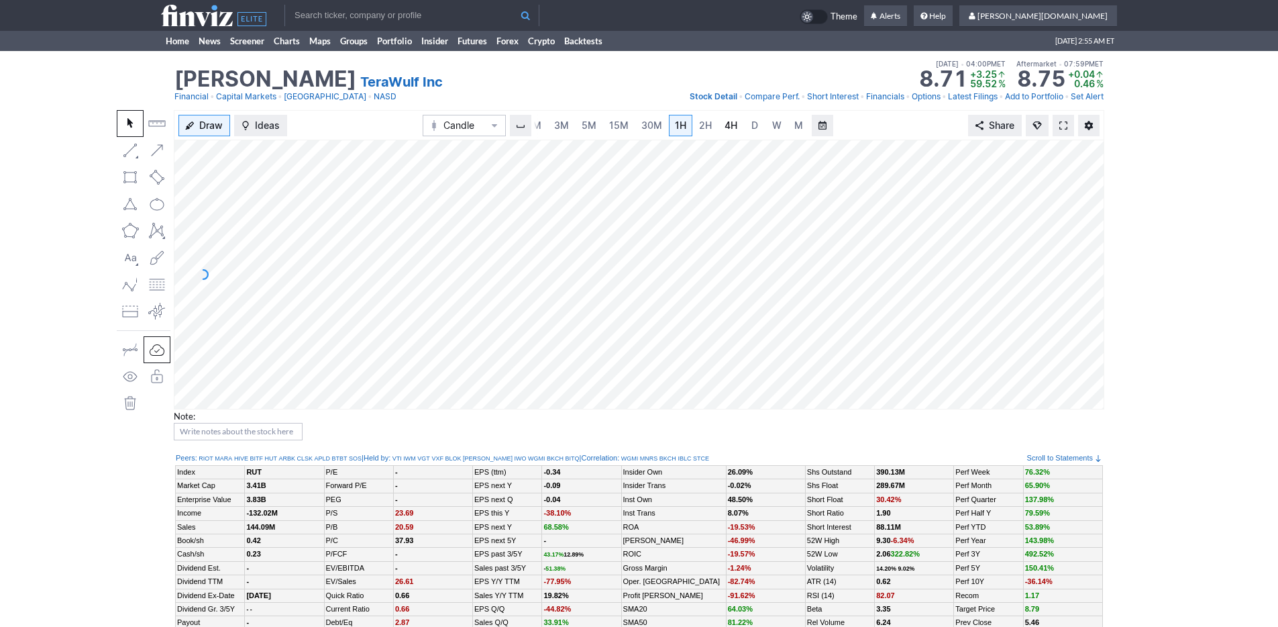
click at [724, 122] on span "4H" at bounding box center [730, 124] width 13 height 11
click at [440, 19] on input "text" at bounding box center [411, 15] width 255 height 21
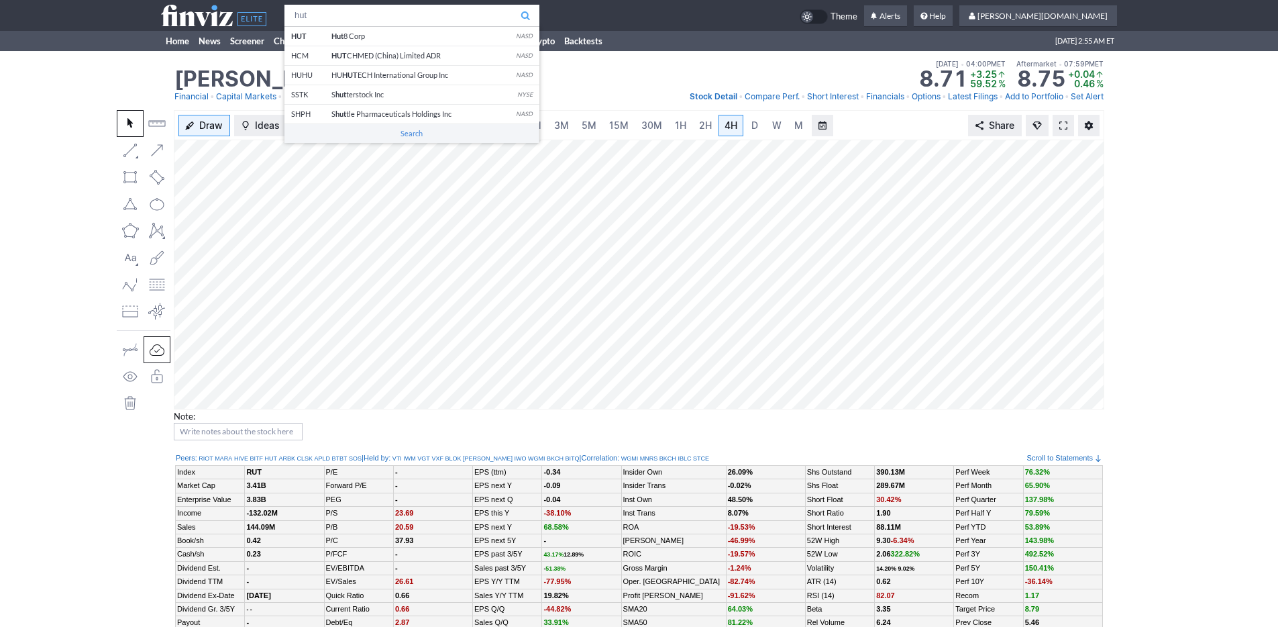
type input "hut"
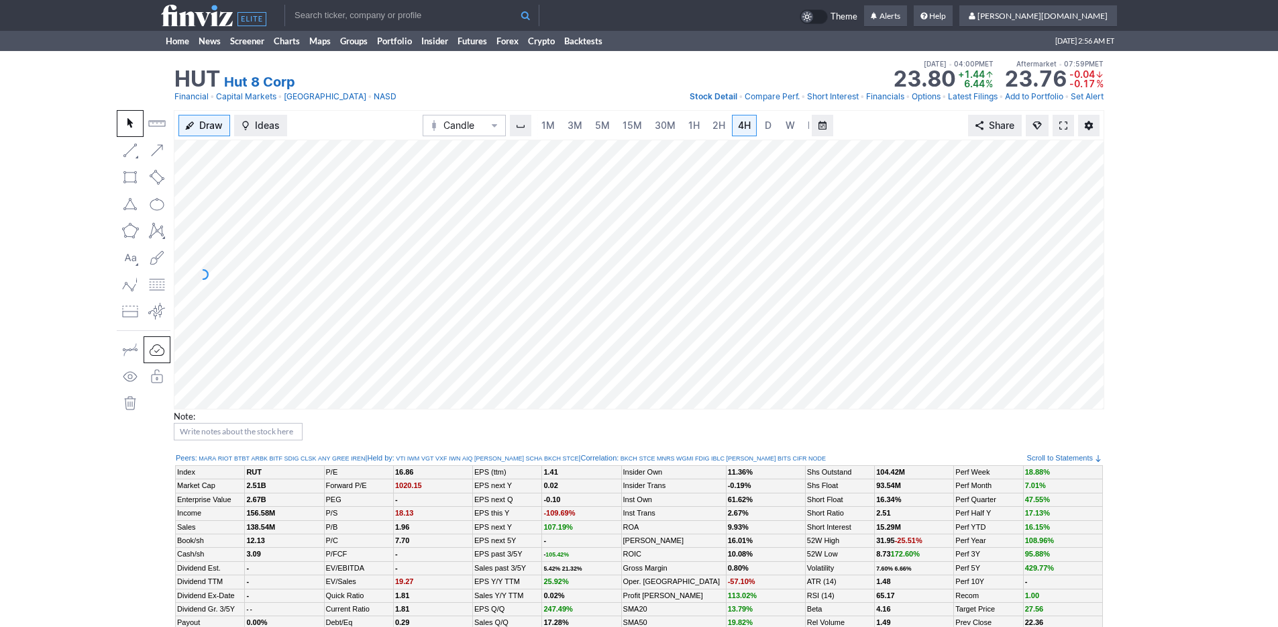
scroll to position [0, 13]
